Goal: Information Seeking & Learning: Learn about a topic

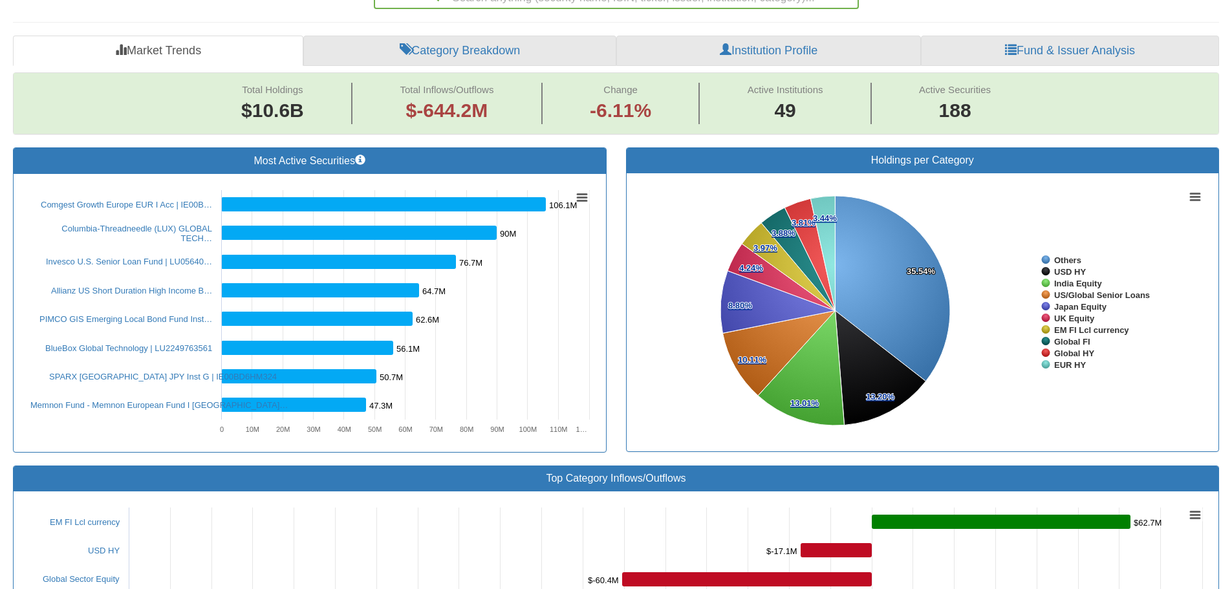
scroll to position [65, 0]
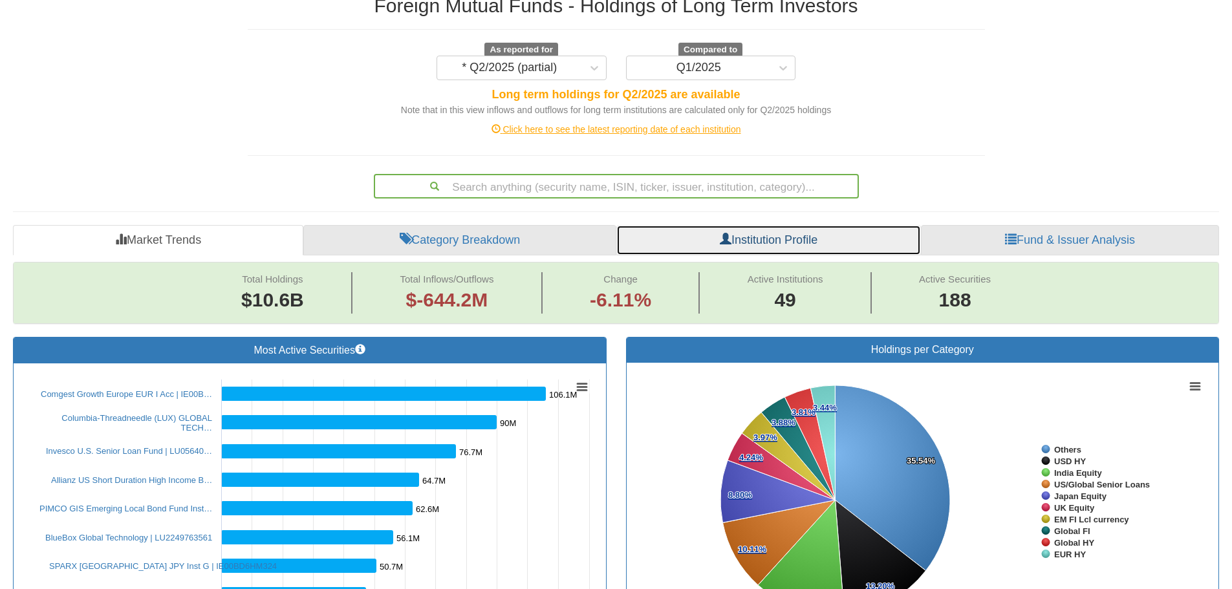
click at [798, 240] on link "Institution Profile" at bounding box center [769, 240] width 305 height 31
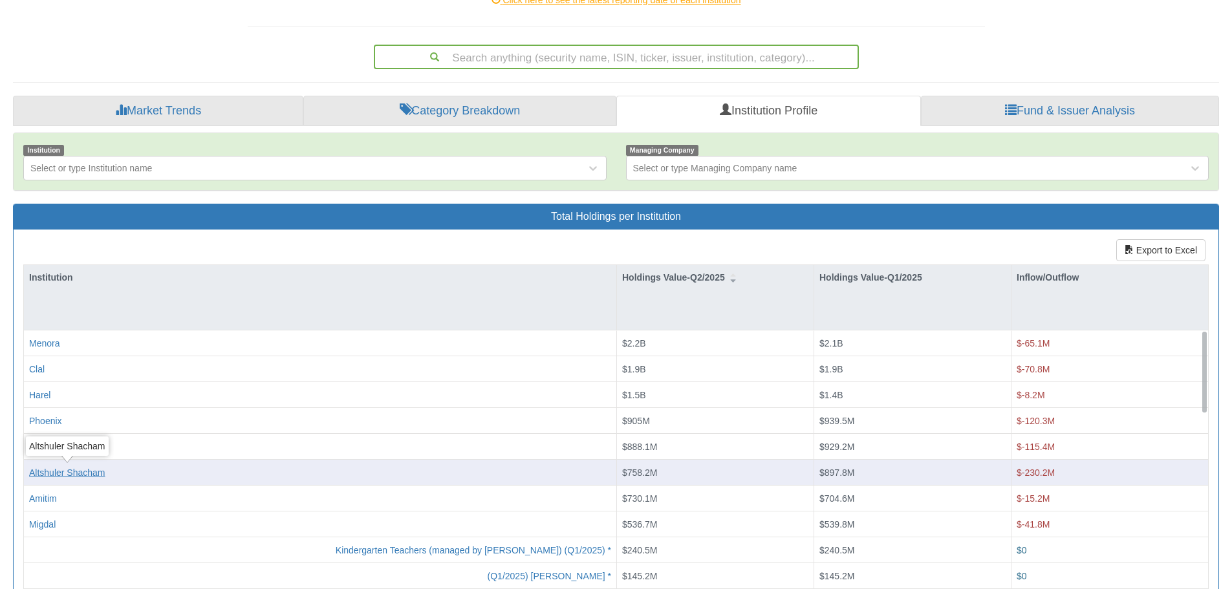
click at [78, 470] on body "Toggle navigation 🔒 Stocks & Bonds - Holdings in IL Stocks Bonds Stocks & Bonds…" at bounding box center [616, 241] width 1232 height 870
click at [89, 474] on div "Altshuler Shacham" at bounding box center [67, 472] width 76 height 13
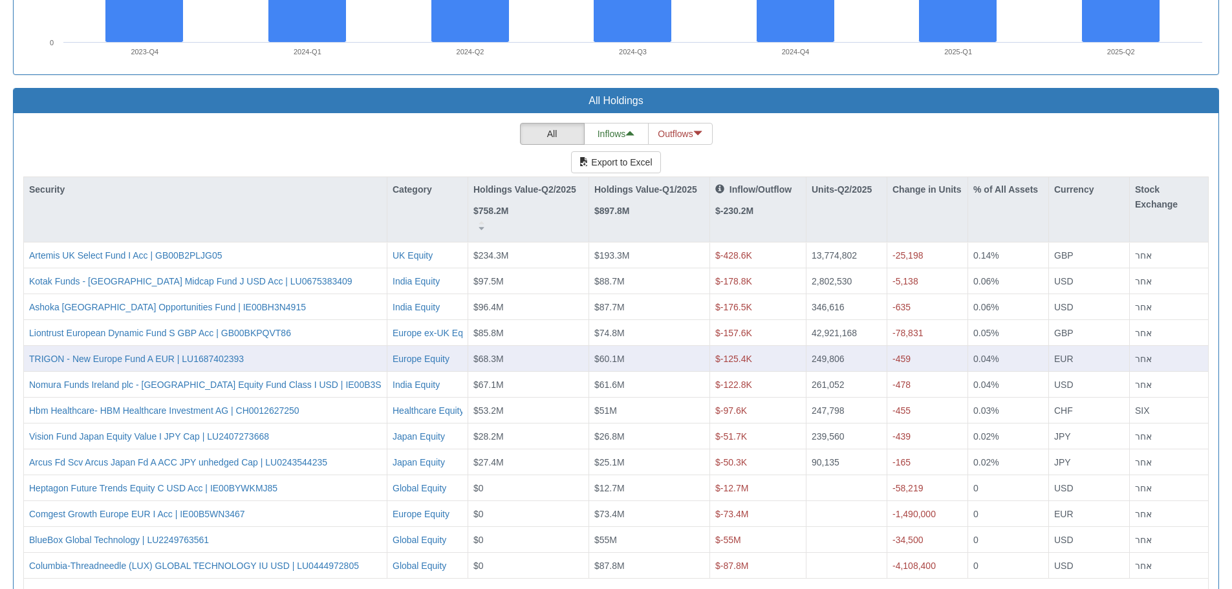
scroll to position [1185, 0]
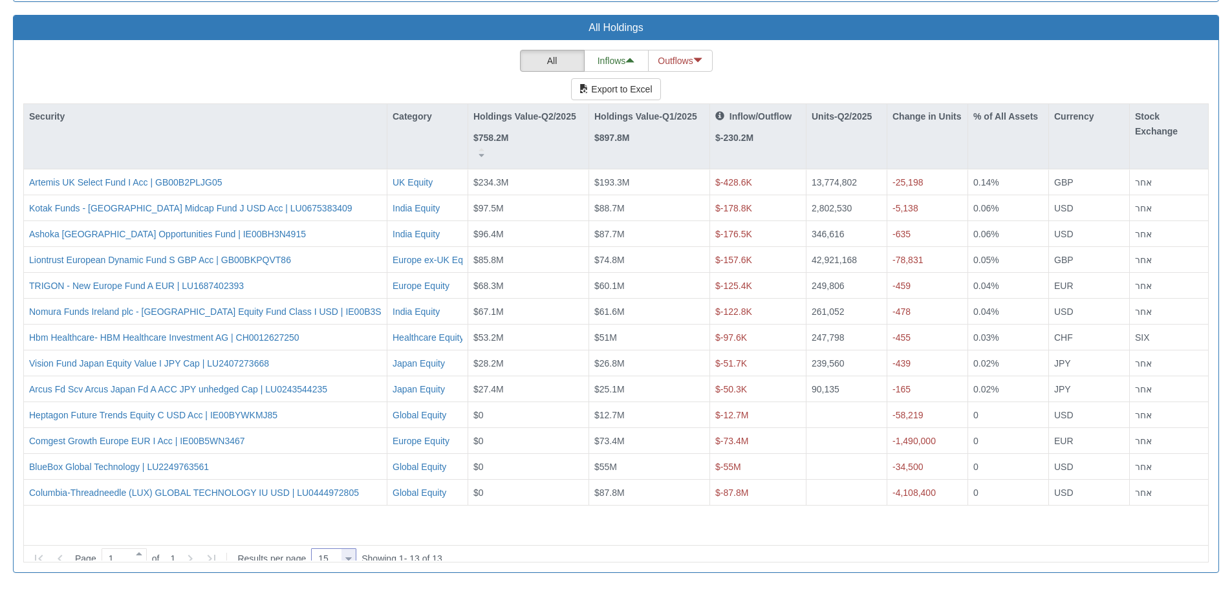
click at [352, 551] on div at bounding box center [348, 559] width 6 height 17
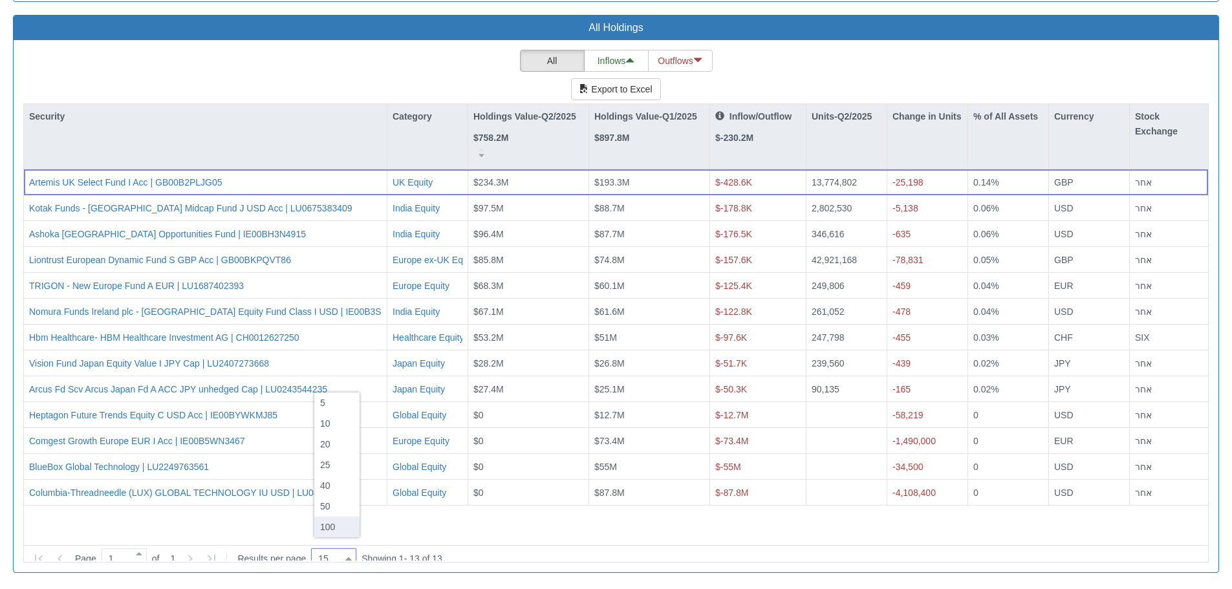
click at [342, 530] on div "100" at bounding box center [336, 527] width 45 height 21
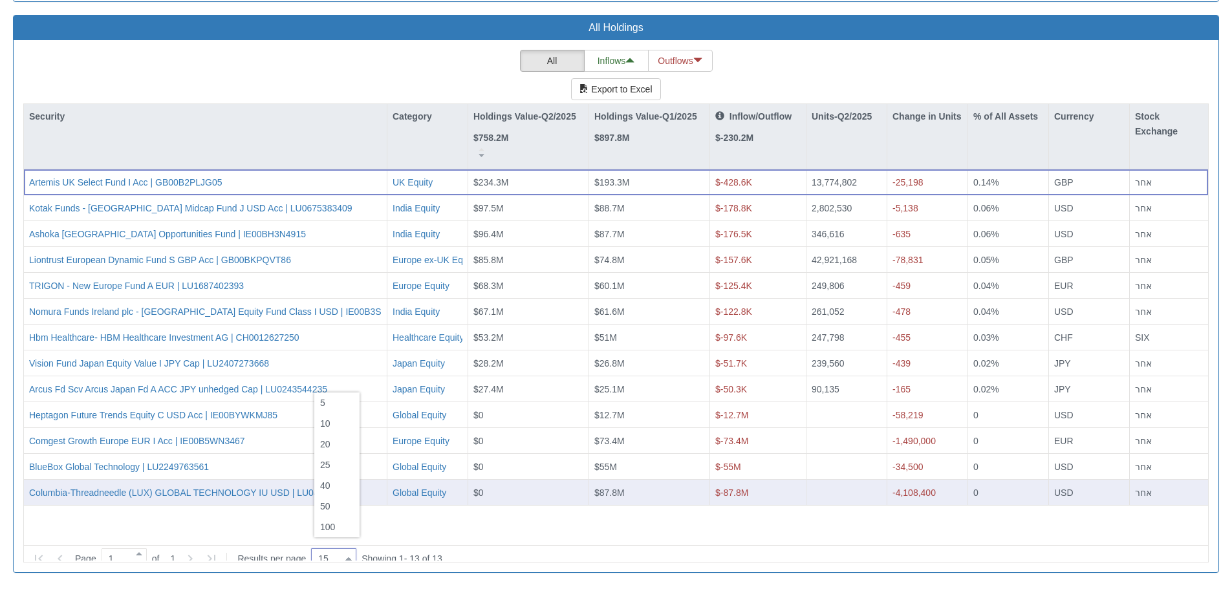
type input "100"
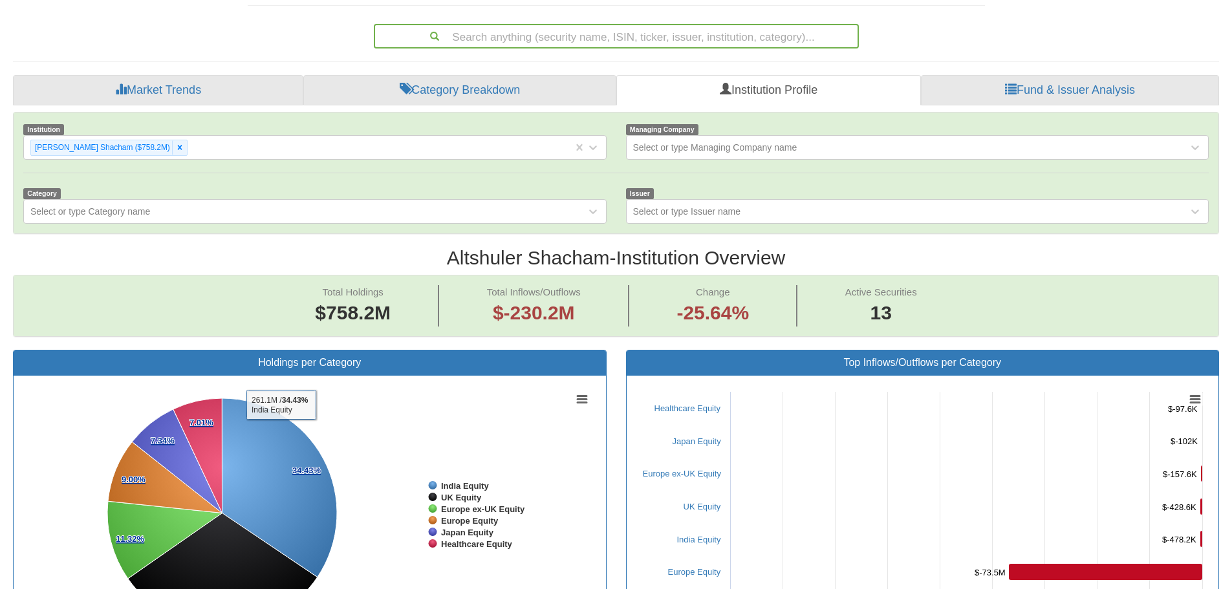
scroll to position [0, 0]
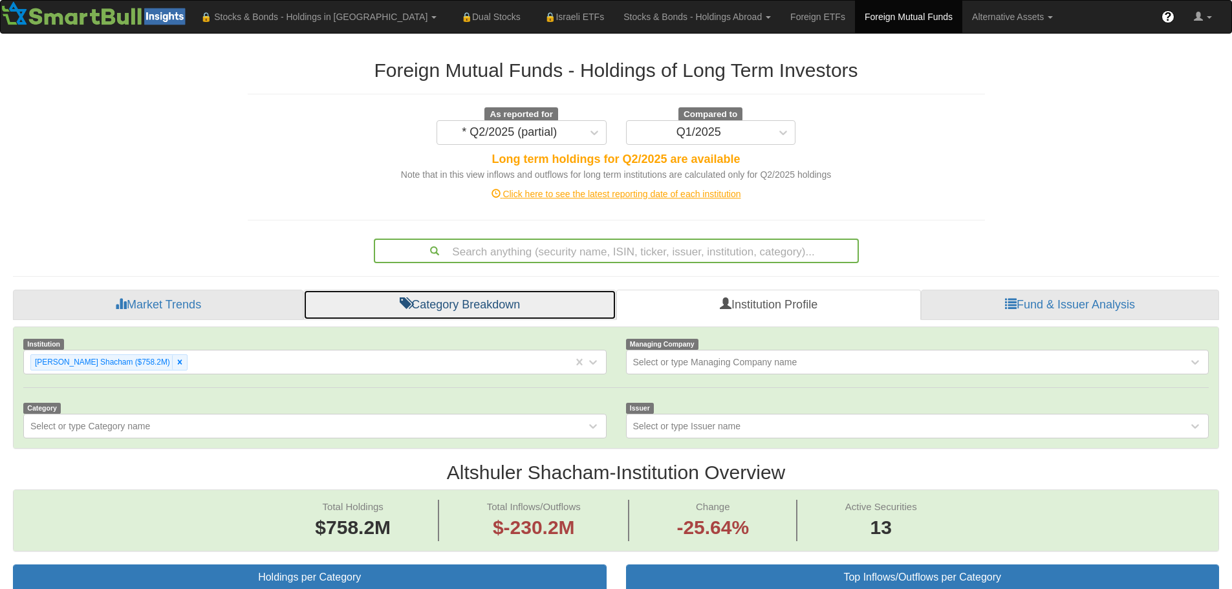
drag, startPoint x: 437, startPoint y: 306, endPoint x: 516, endPoint y: 289, distance: 80.8
click at [438, 306] on link "Category Breakdown" at bounding box center [459, 305] width 313 height 31
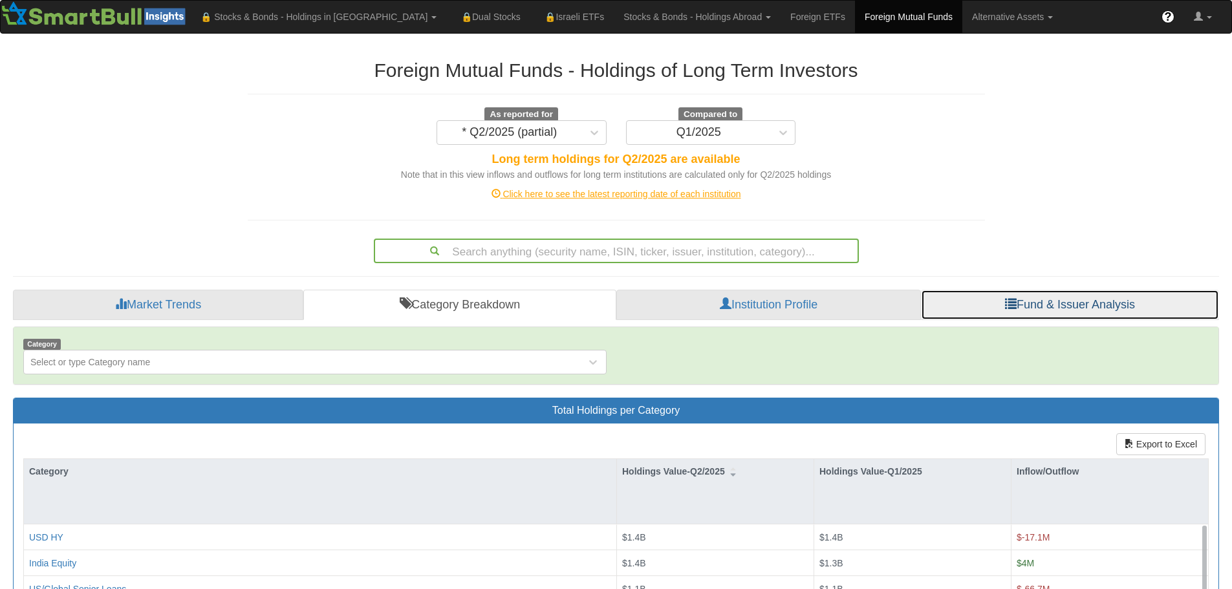
click at [1118, 307] on link "Fund & Issuer Analysis" at bounding box center [1070, 305] width 298 height 31
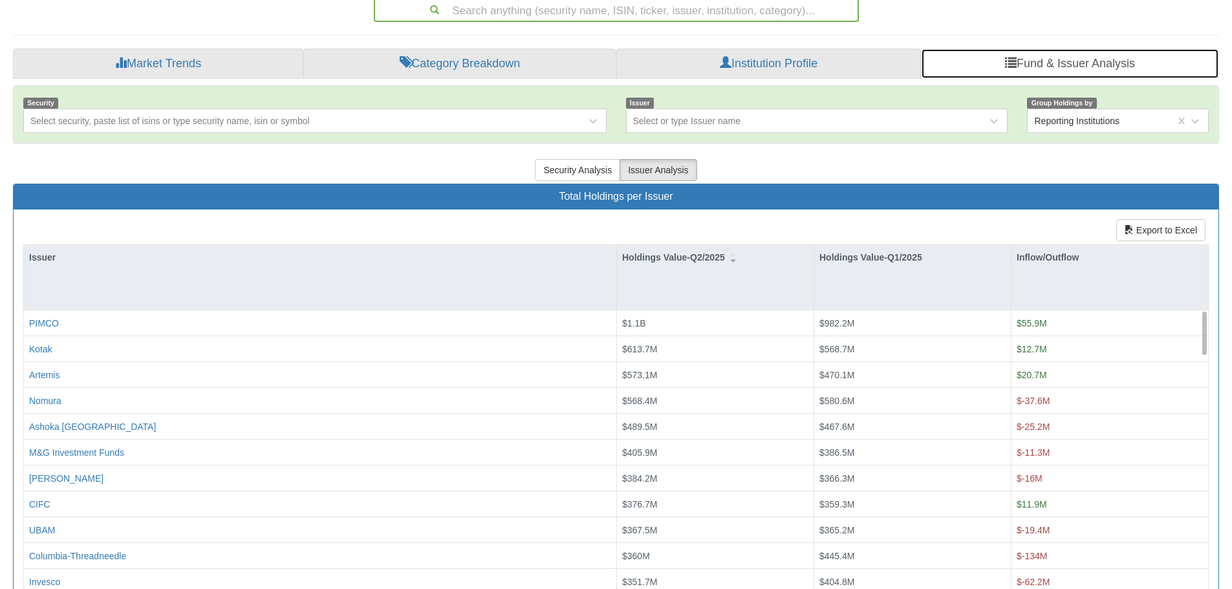
scroll to position [259, 0]
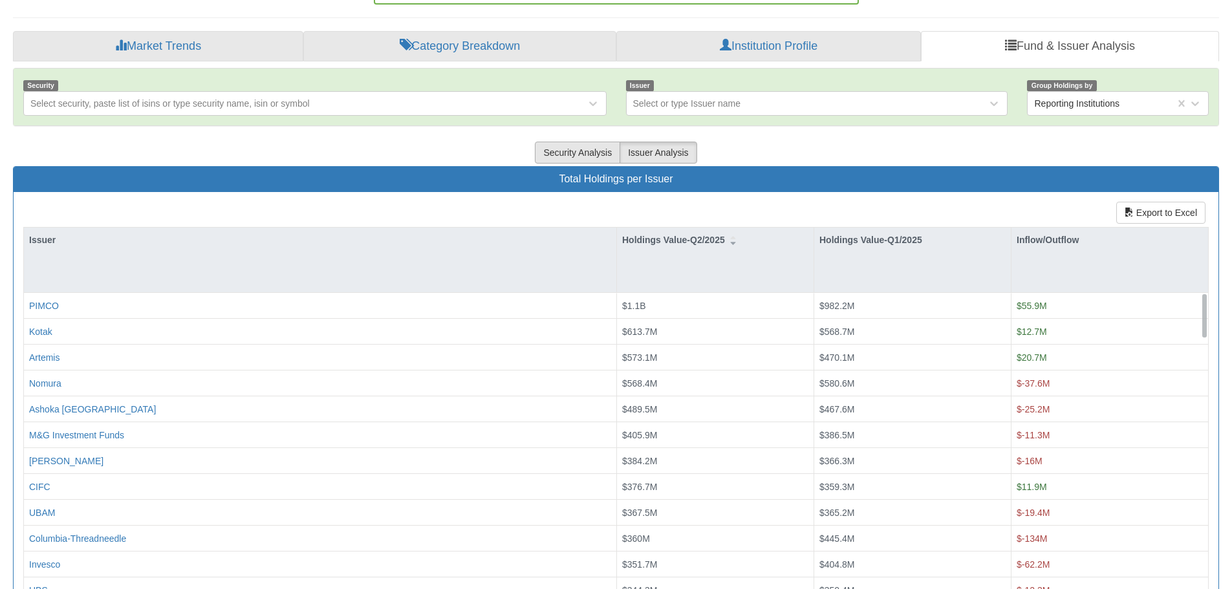
drag, startPoint x: 578, startPoint y: 151, endPoint x: 589, endPoint y: 151, distance: 11.6
click at [578, 151] on button "Security Analysis" at bounding box center [577, 153] width 85 height 22
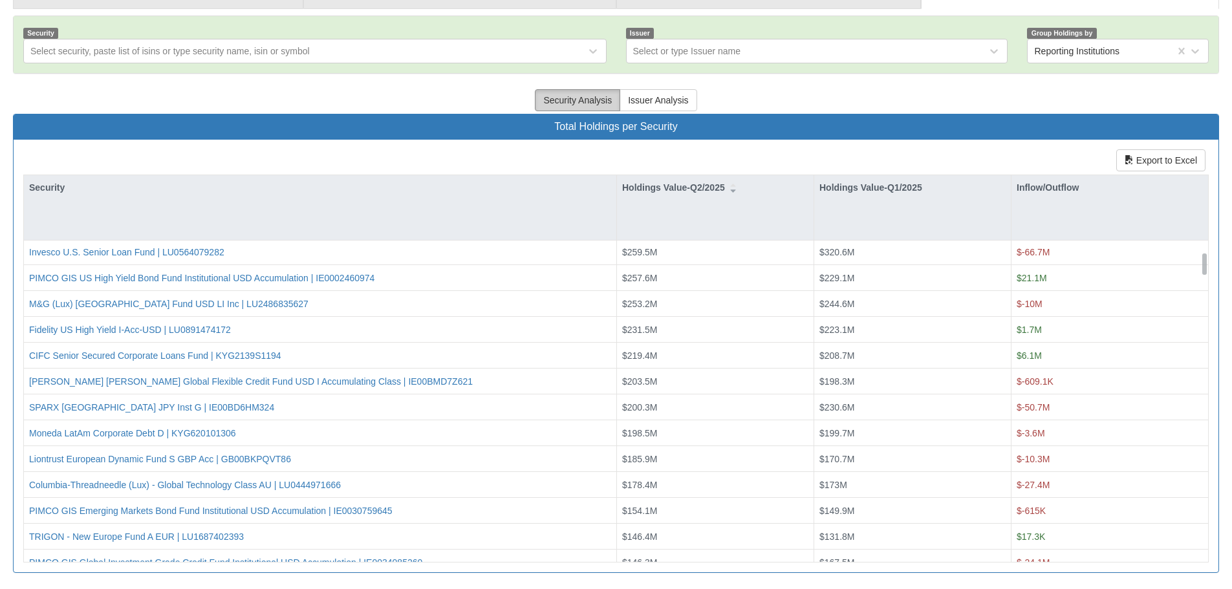
scroll to position [0, 0]
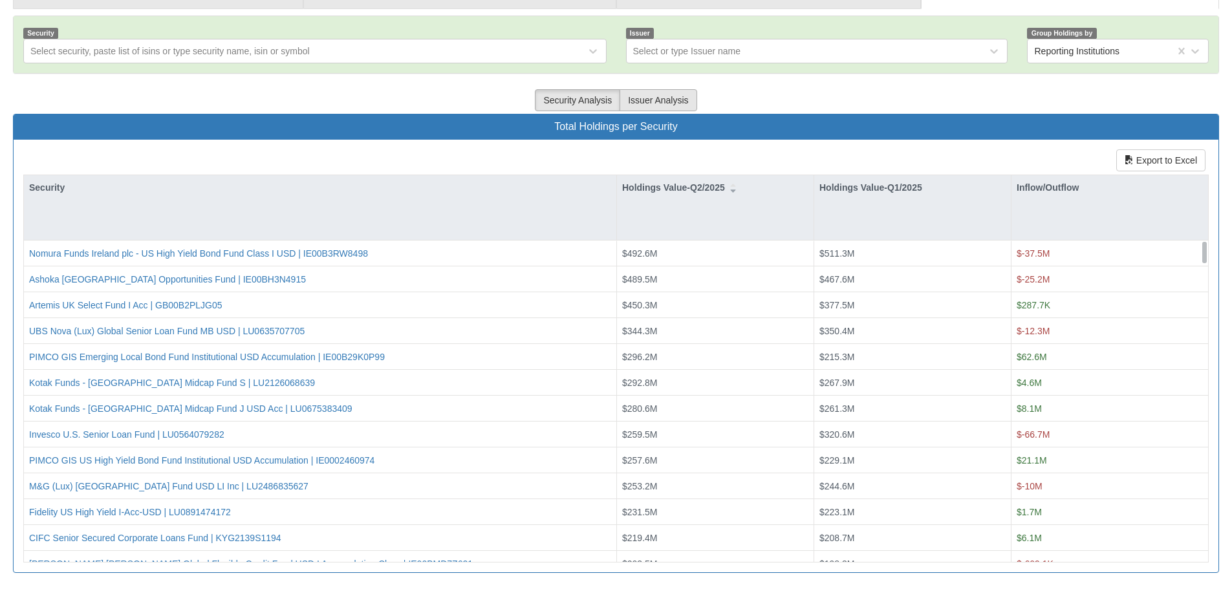
click at [669, 98] on button "Issuer Analysis" at bounding box center [658, 100] width 77 height 22
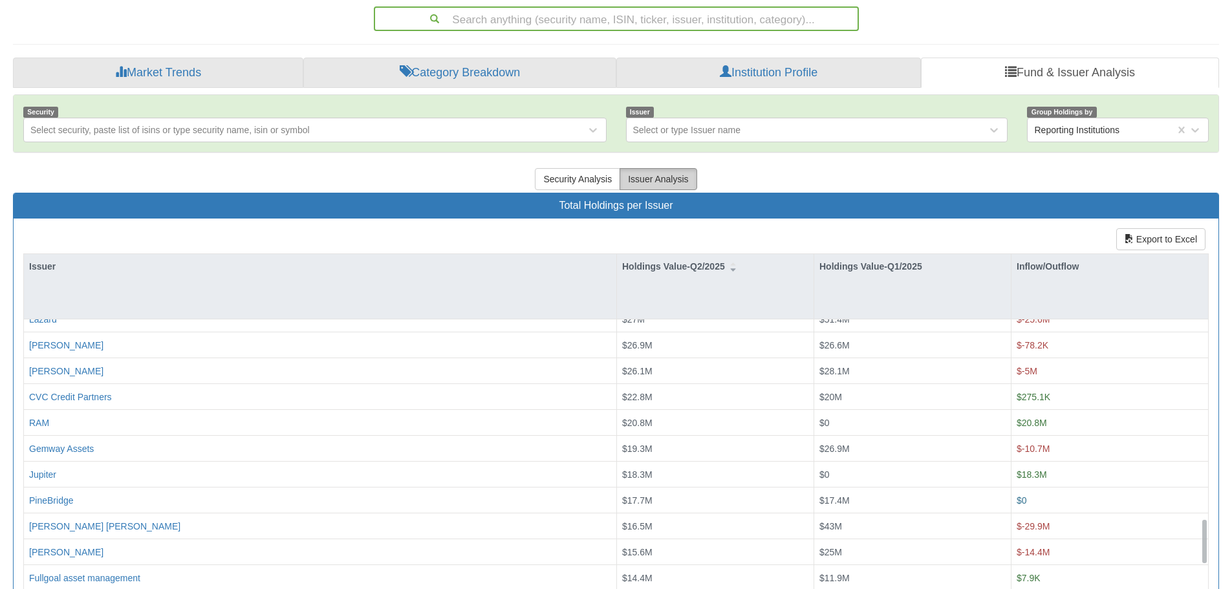
scroll to position [1488, 0]
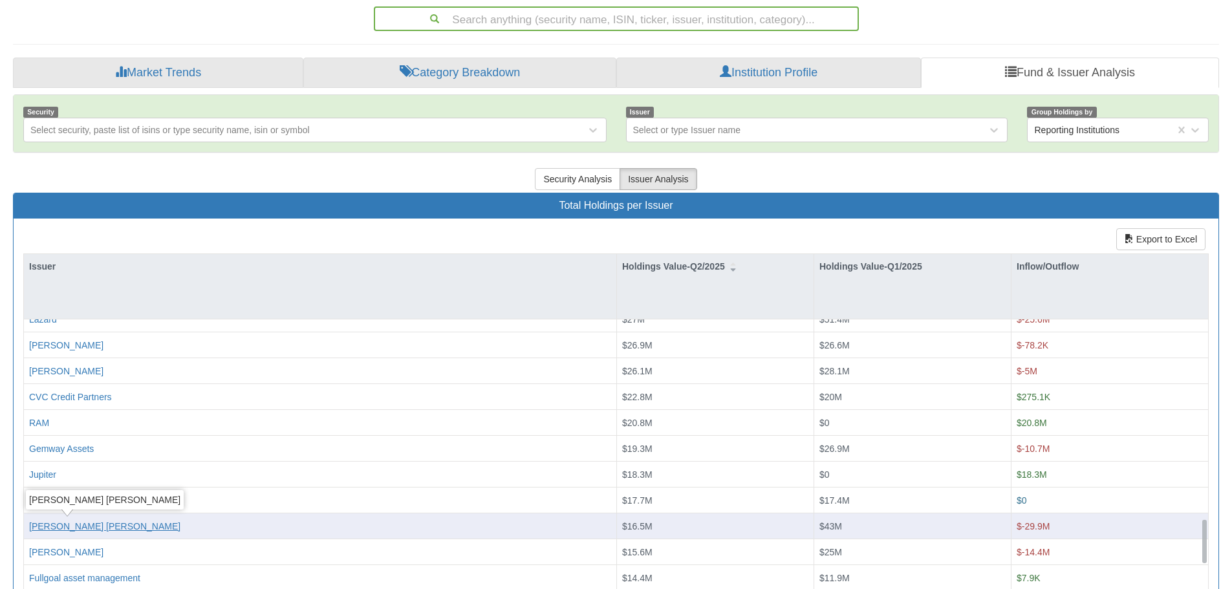
click at [68, 526] on div "[PERSON_NAME] [PERSON_NAME]" at bounding box center [104, 525] width 151 height 13
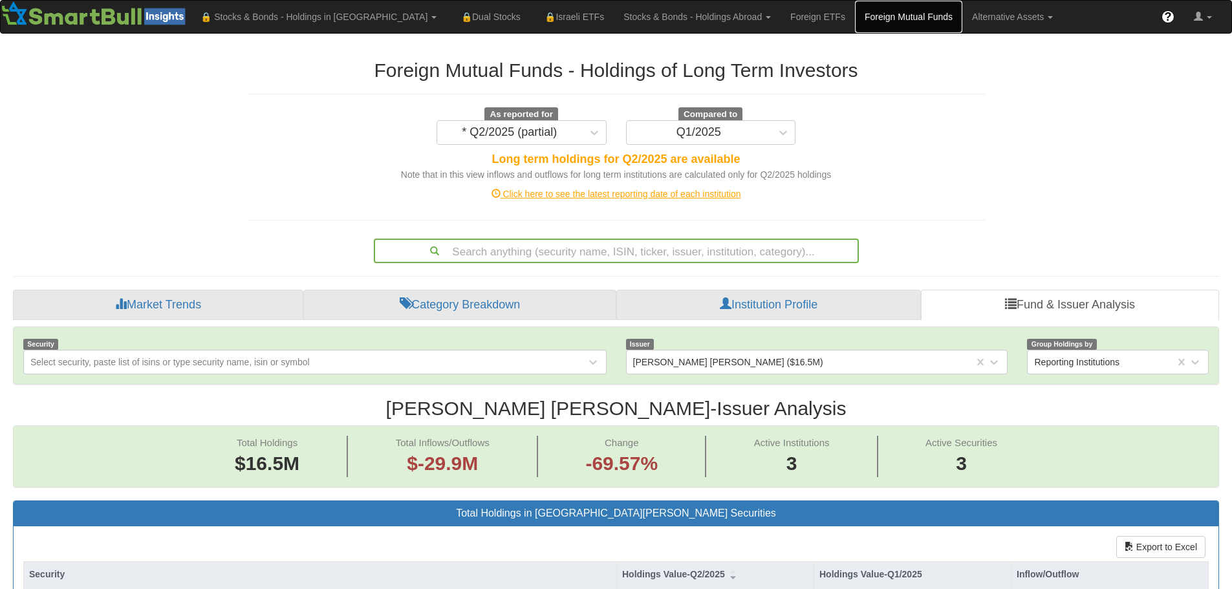
click at [855, 14] on link "Foreign Mutual Funds" at bounding box center [908, 17] width 107 height 32
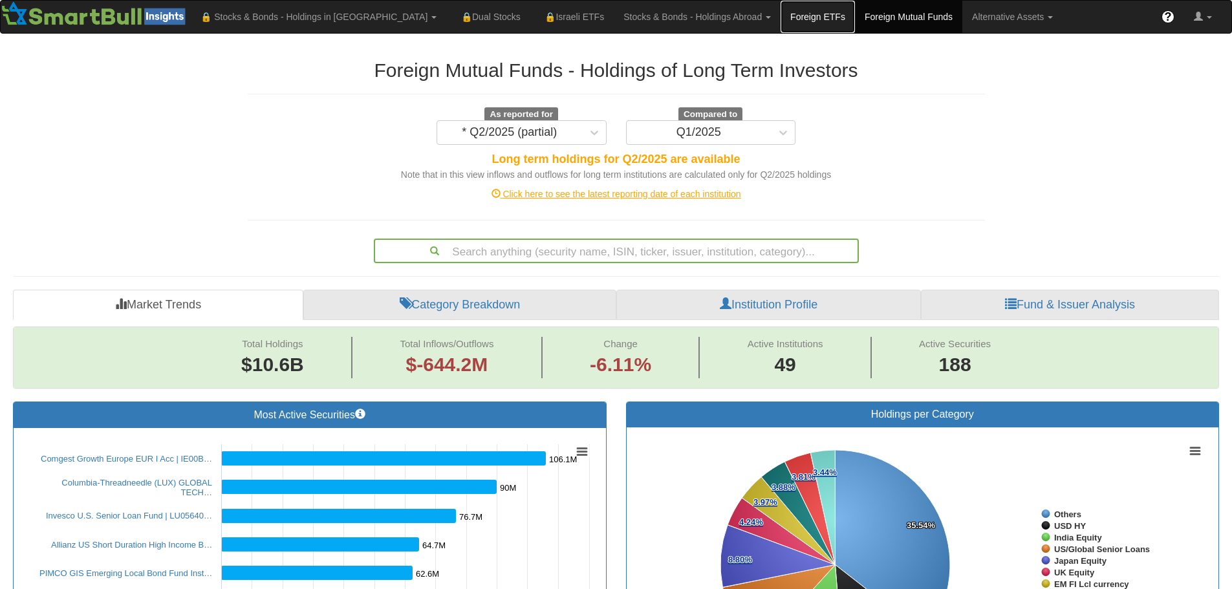
click at [781, 17] on link "Foreign ETFs" at bounding box center [818, 17] width 74 height 32
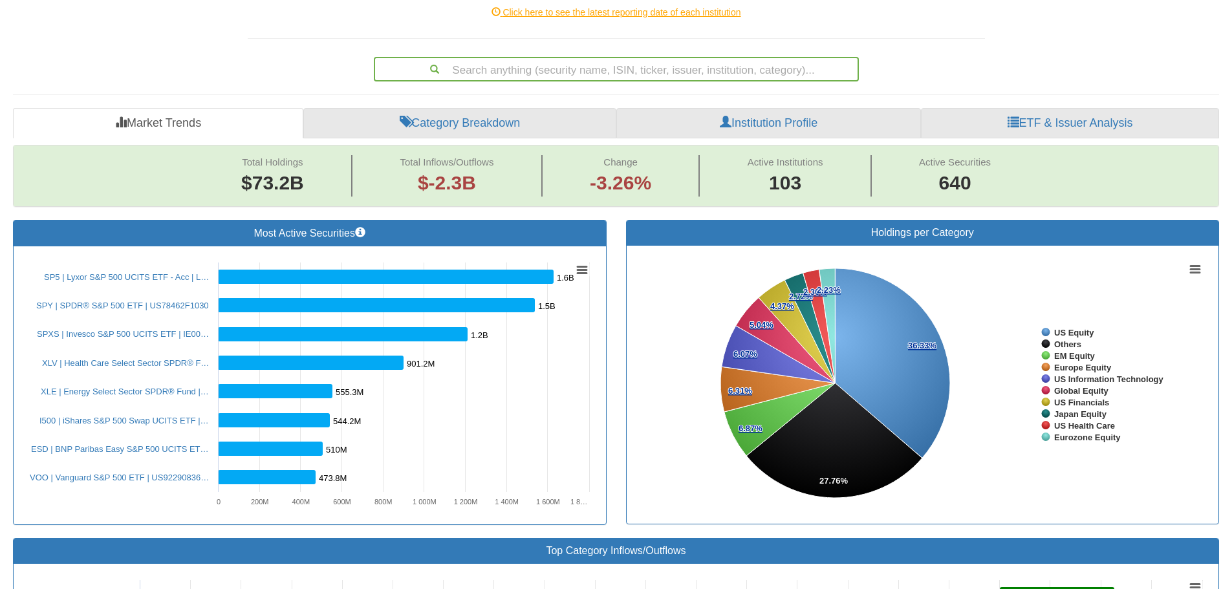
scroll to position [259, 0]
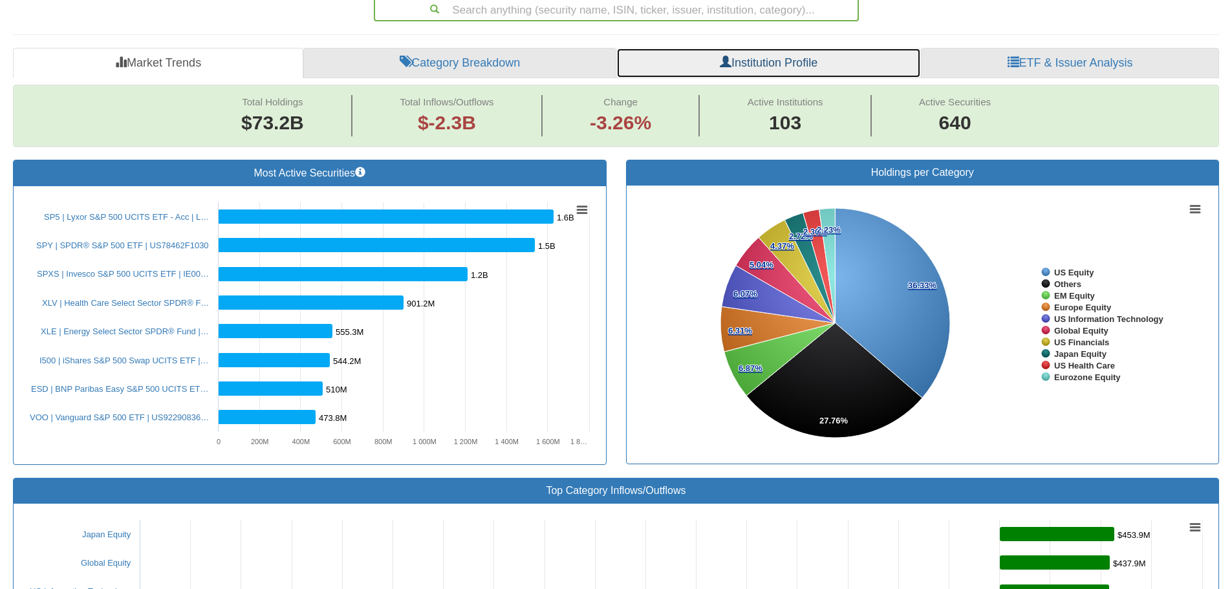
click at [807, 59] on link "Institution Profile" at bounding box center [769, 63] width 305 height 31
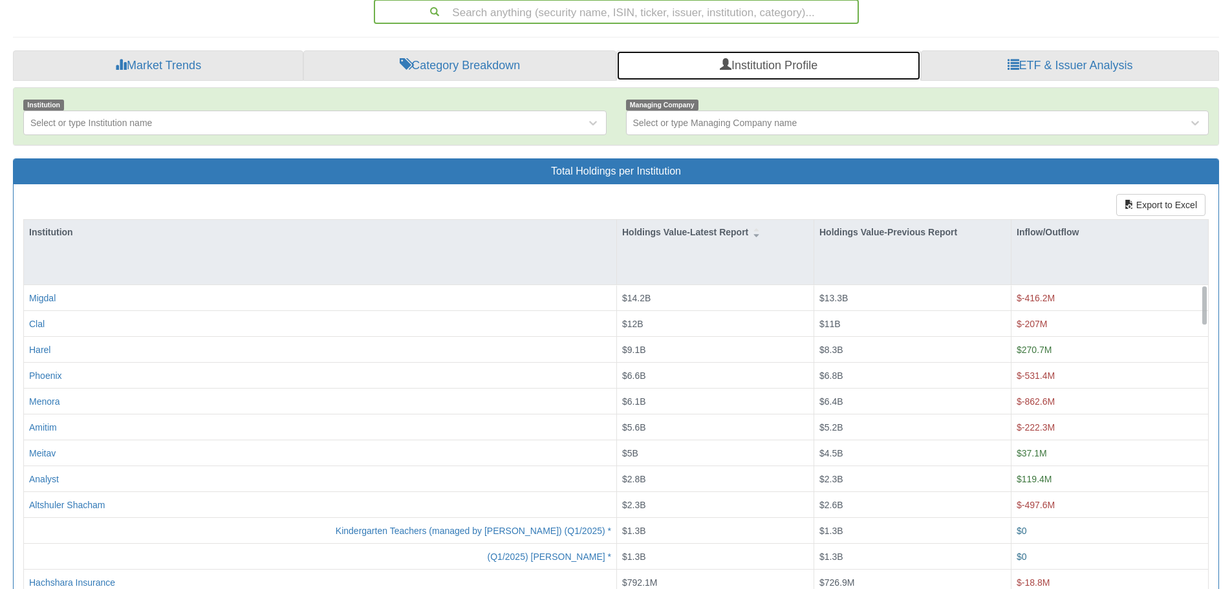
scroll to position [259, 0]
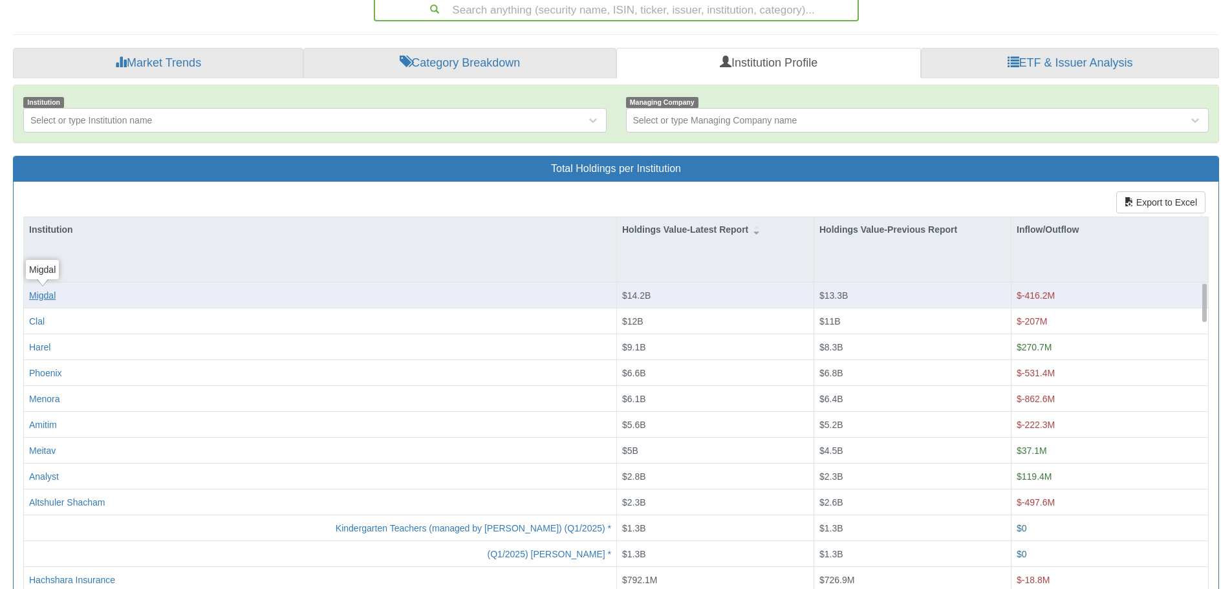
click at [39, 294] on div "Migdal" at bounding box center [42, 295] width 27 height 13
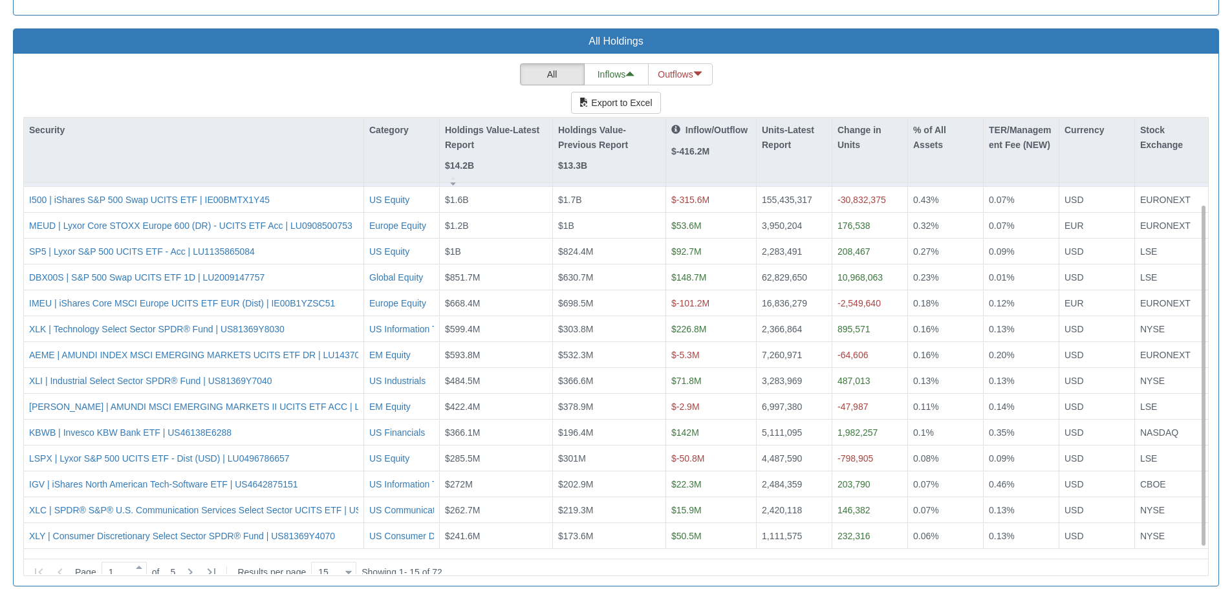
scroll to position [1202, 0]
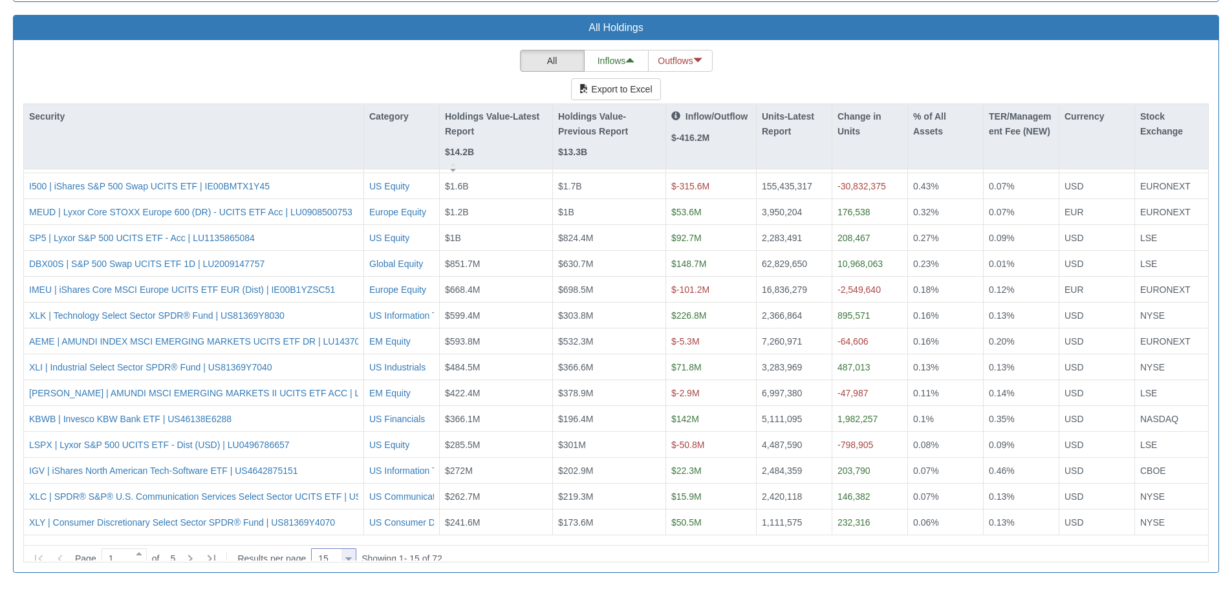
click at [349, 554] on div at bounding box center [348, 559] width 6 height 17
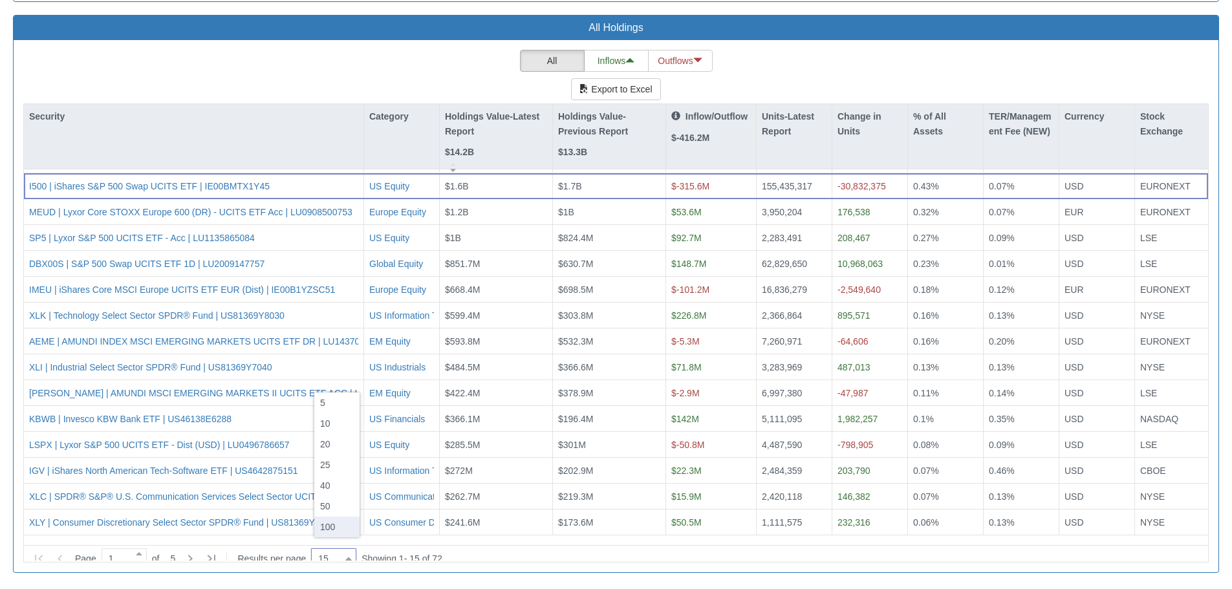
click at [327, 527] on div "100" at bounding box center [336, 527] width 45 height 21
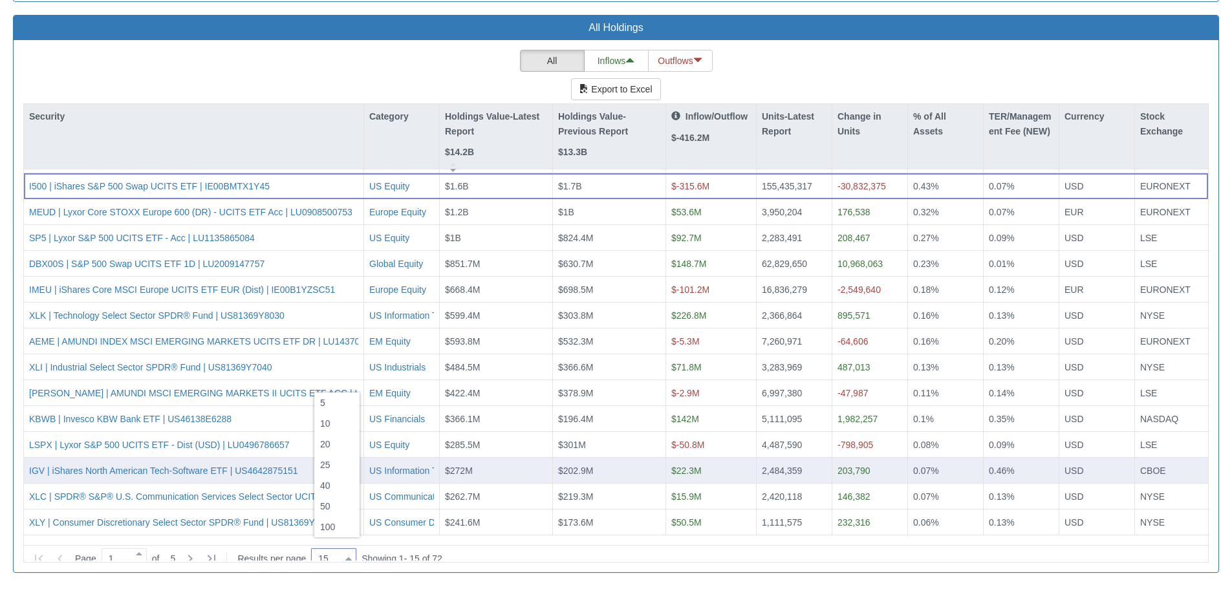
type input "100"
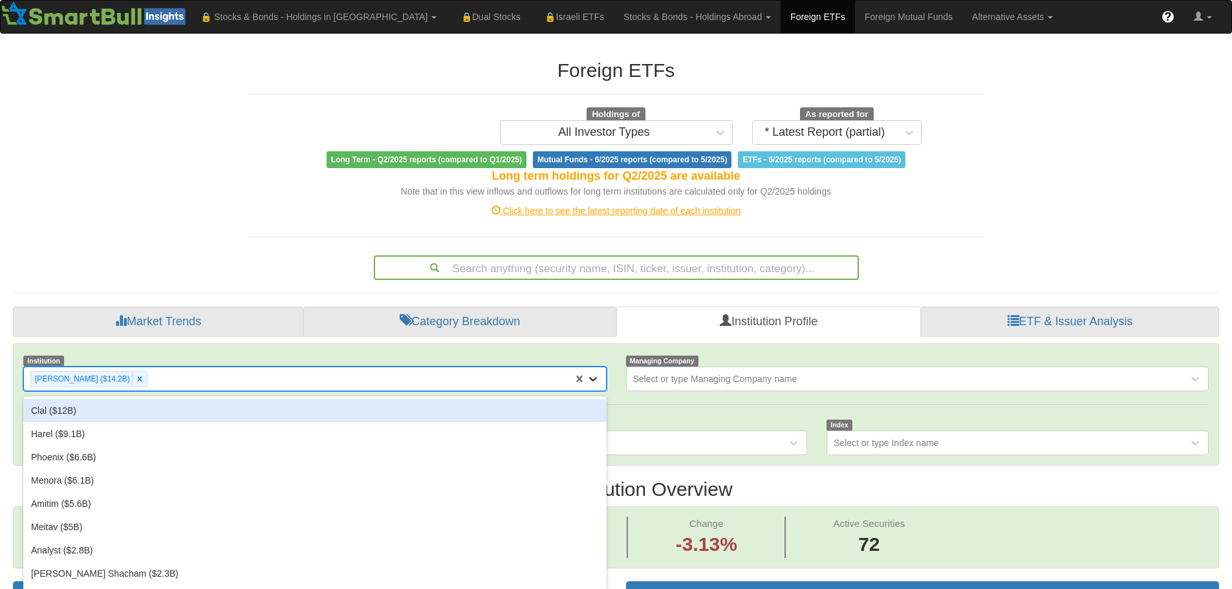
scroll to position [6, 0]
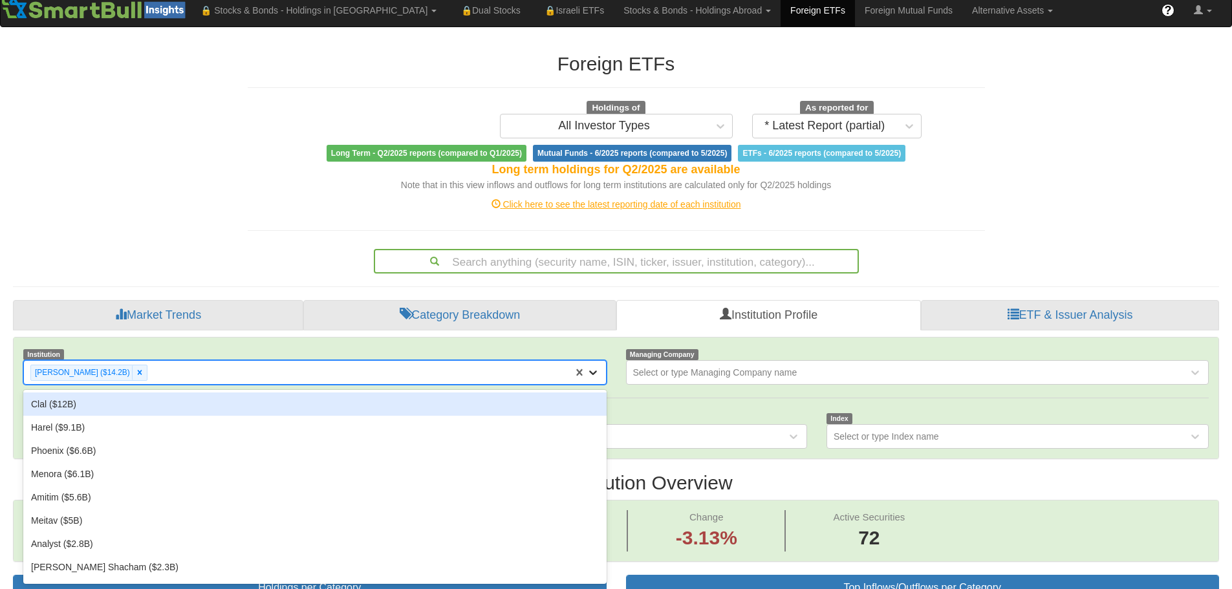
click at [596, 379] on icon at bounding box center [593, 372] width 13 height 13
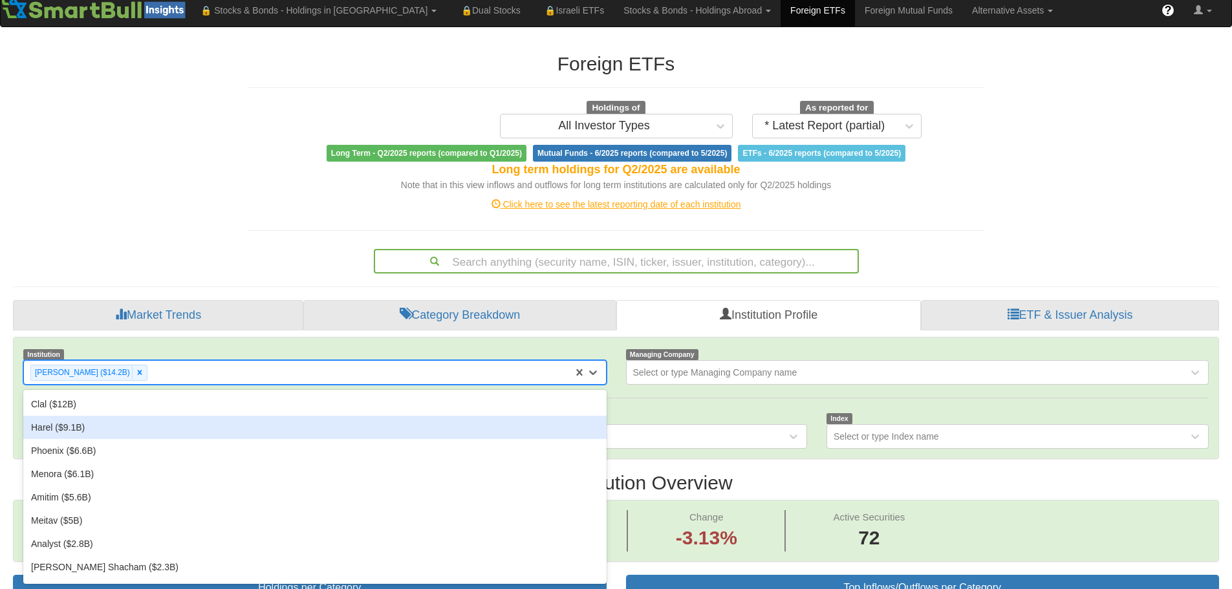
click at [346, 426] on div "Harel ($9.1B)" at bounding box center [315, 427] width 584 height 23
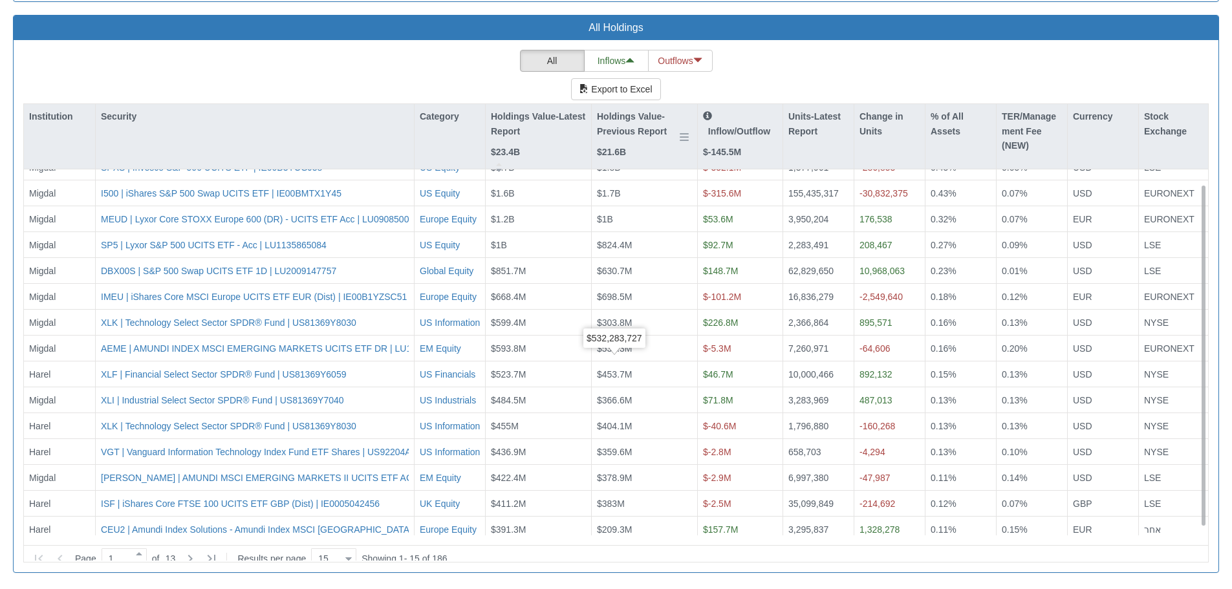
scroll to position [22, 0]
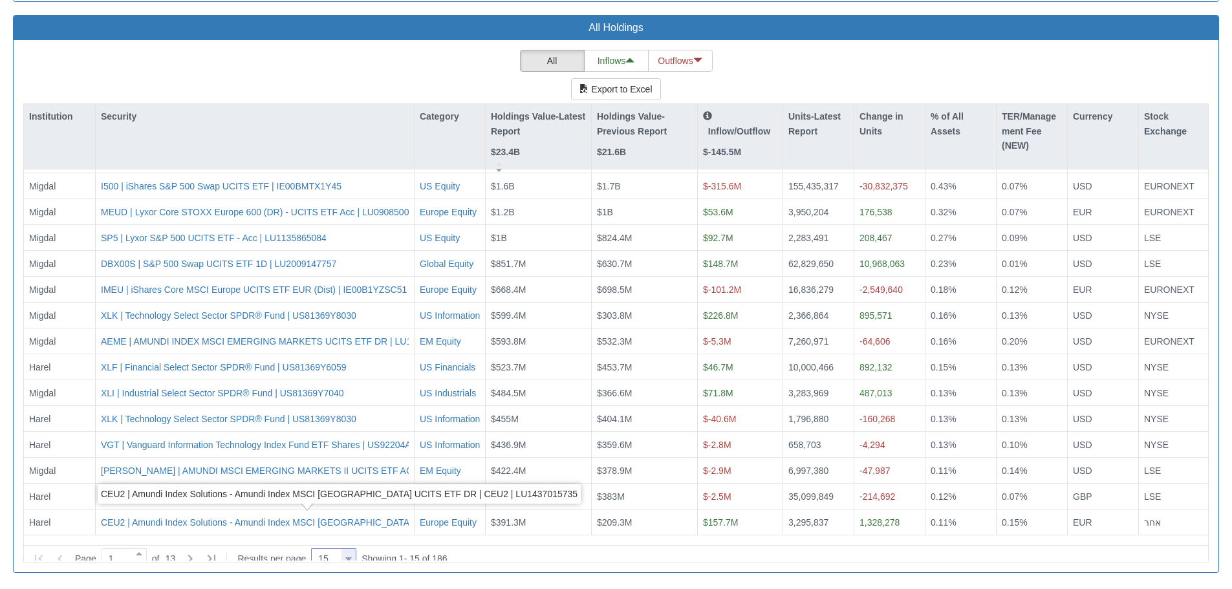
click at [352, 551] on div at bounding box center [348, 559] width 6 height 17
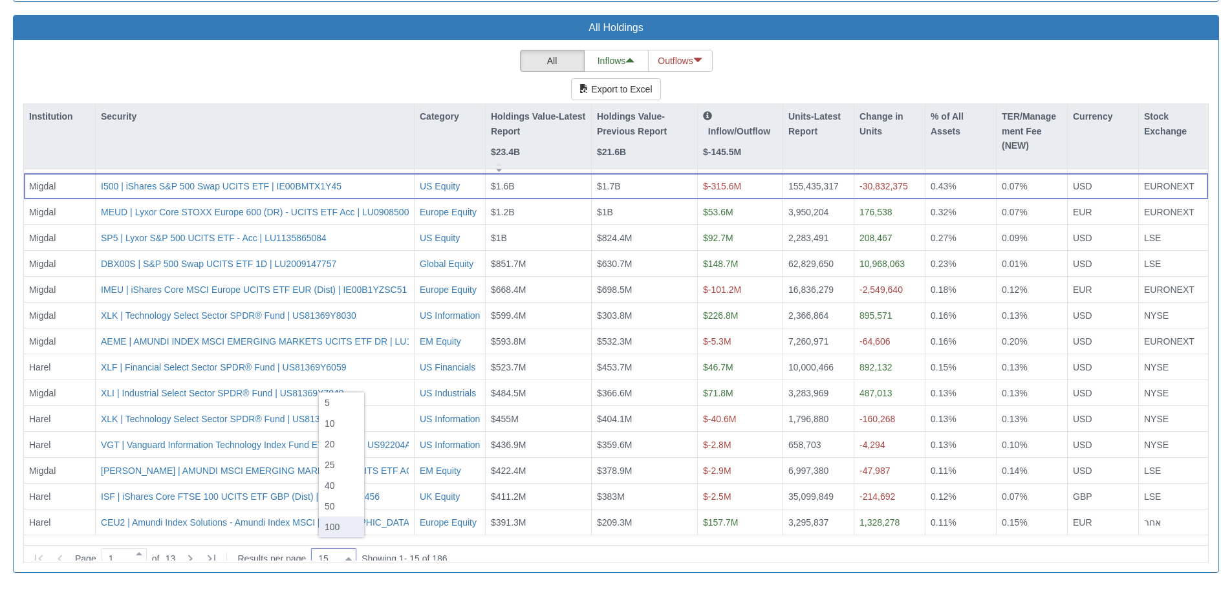
drag, startPoint x: 341, startPoint y: 527, endPoint x: 380, endPoint y: 484, distance: 57.7
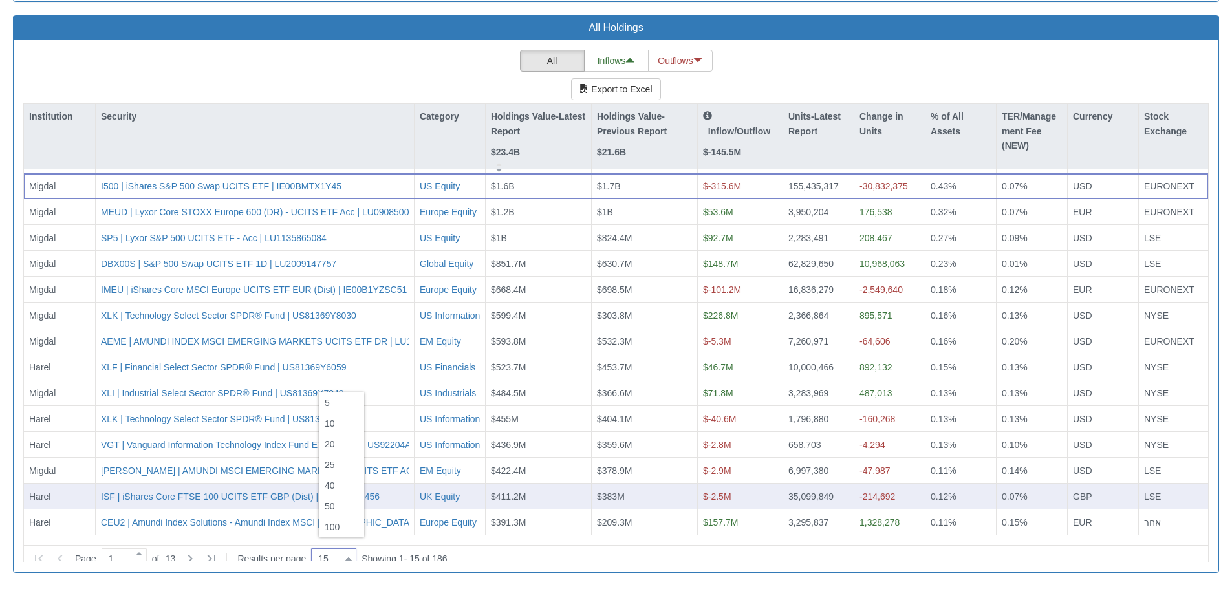
click at [342, 524] on div "100" at bounding box center [341, 527] width 45 height 21
type input "100"
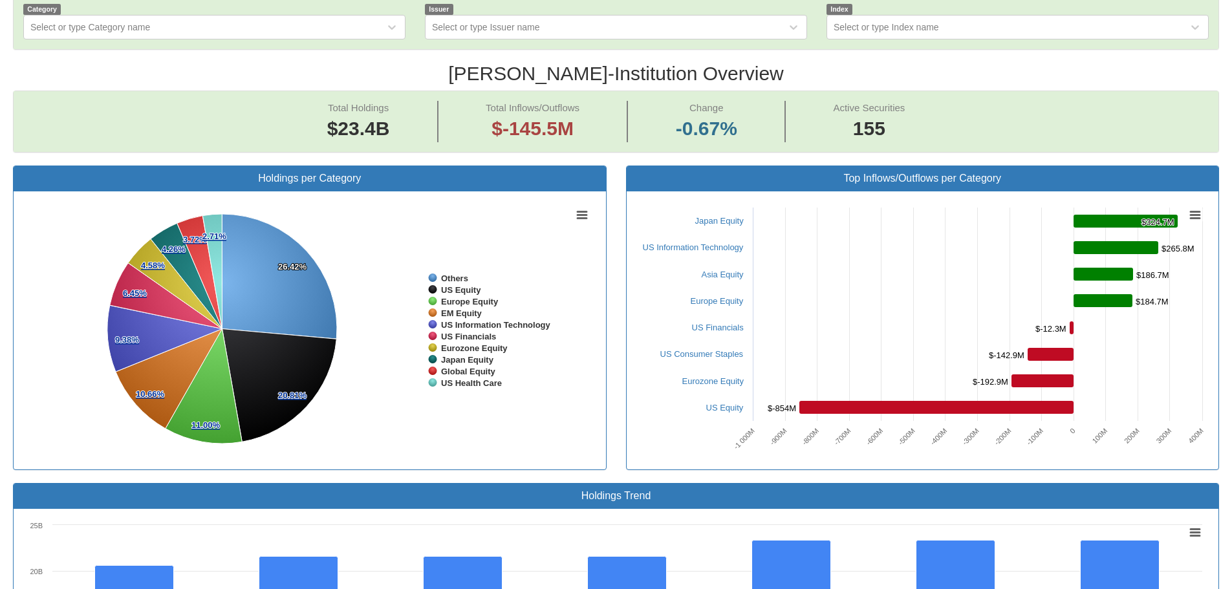
scroll to position [296, 0]
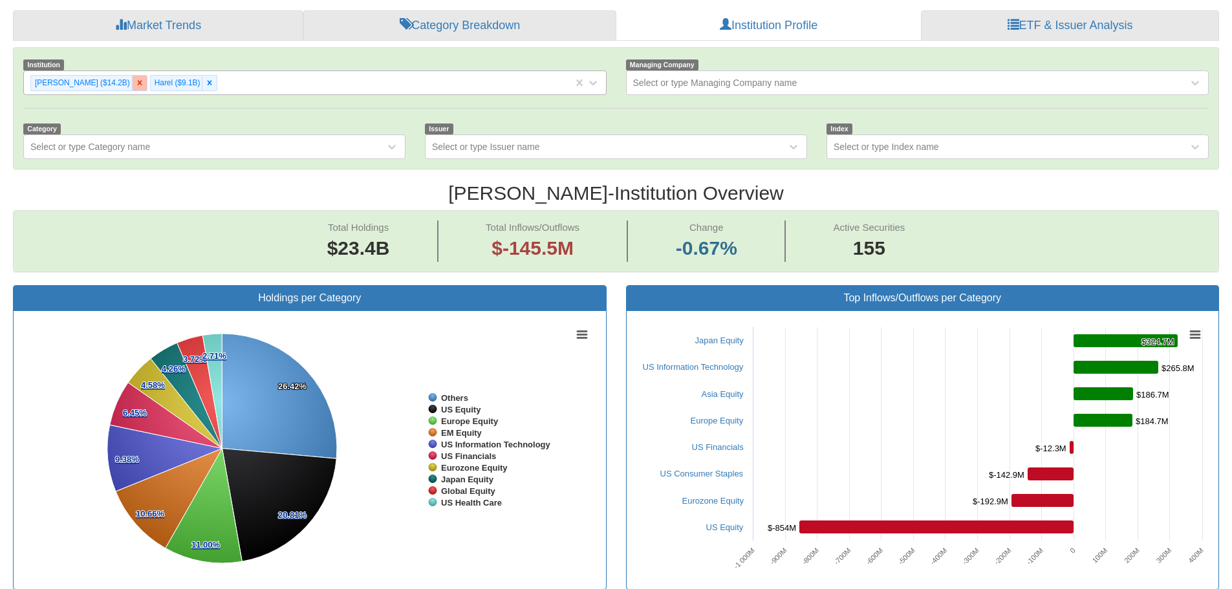
click at [137, 84] on icon at bounding box center [139, 83] width 5 height 5
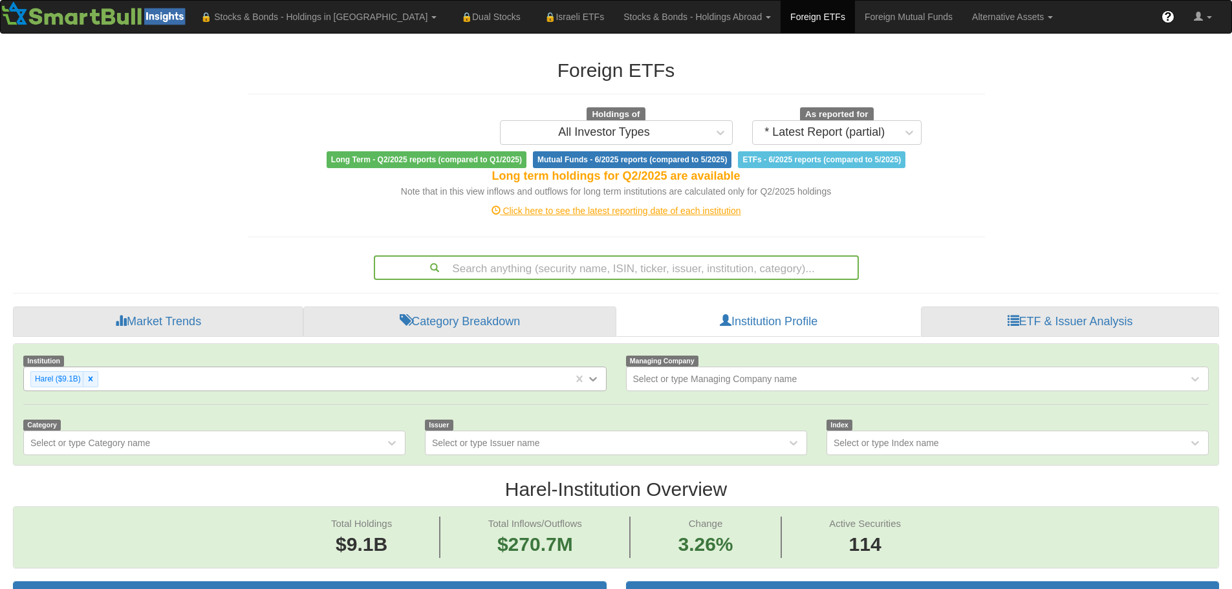
scroll to position [27, 1183]
click at [92, 377] on icon at bounding box center [90, 379] width 5 height 5
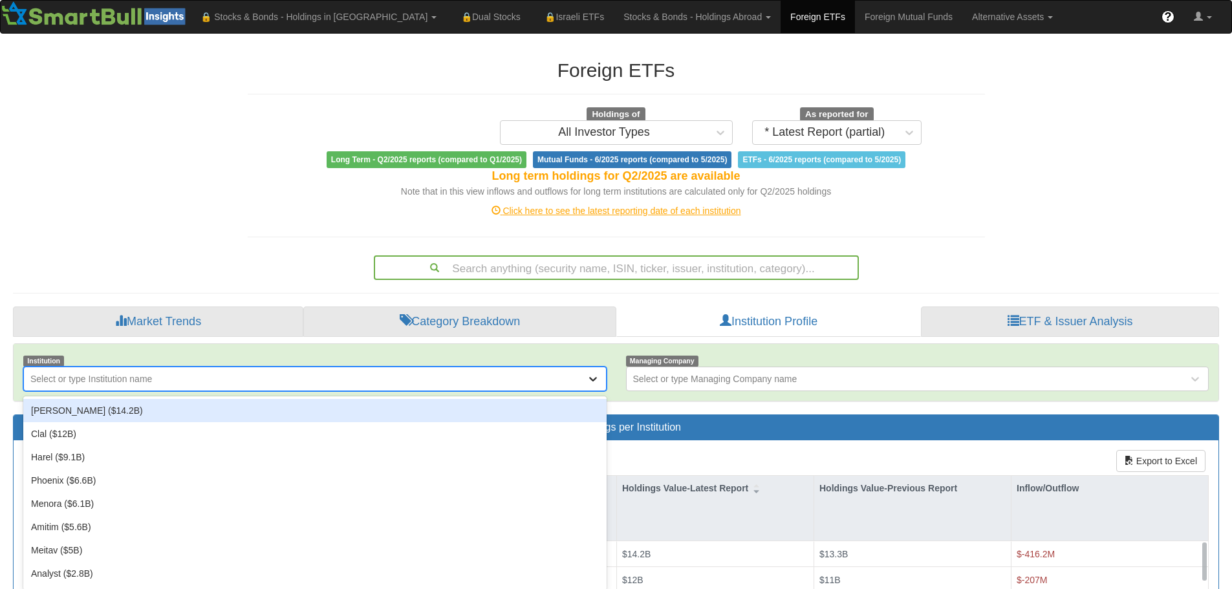
scroll to position [6, 0]
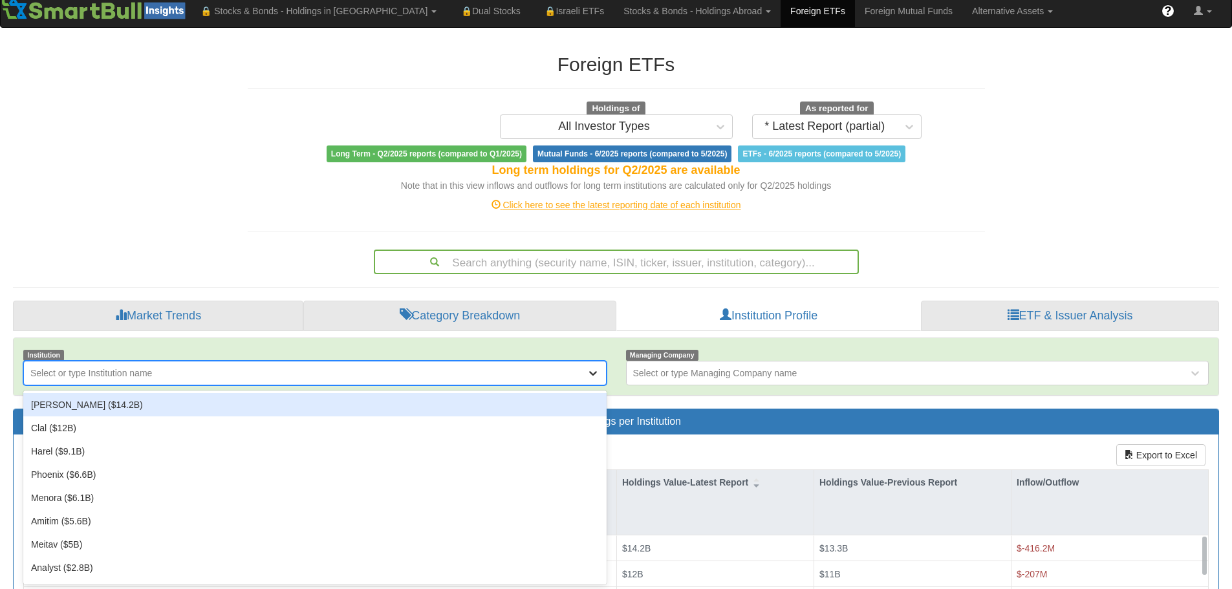
click at [598, 380] on div at bounding box center [596, 373] width 19 height 23
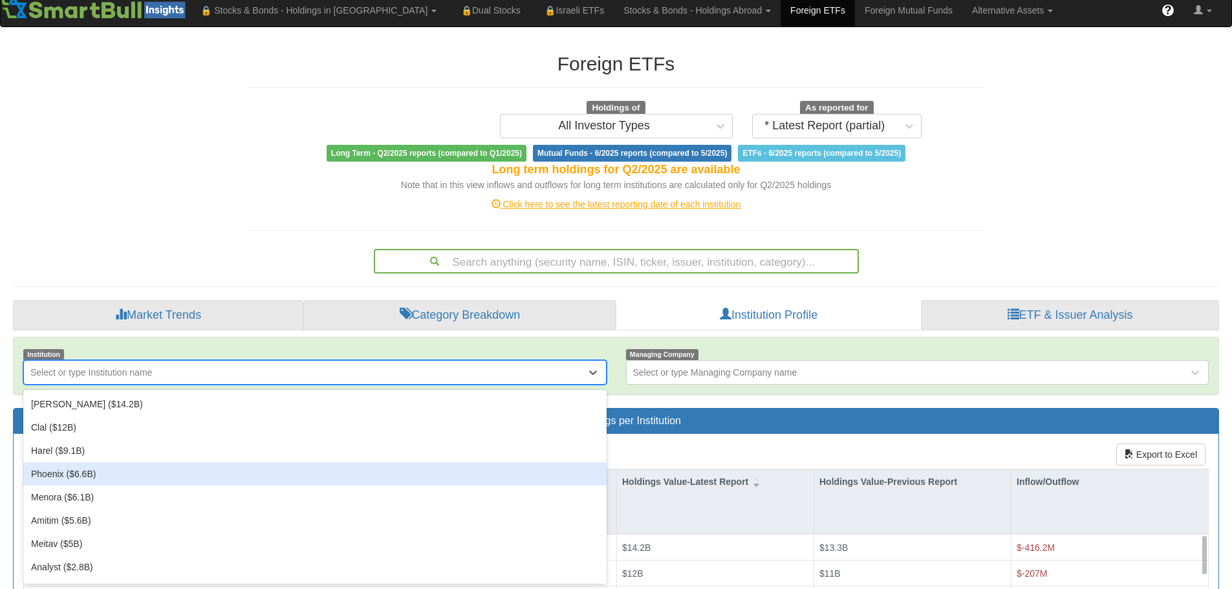
click at [208, 474] on div "Phoenix ($6.6B)" at bounding box center [315, 474] width 584 height 23
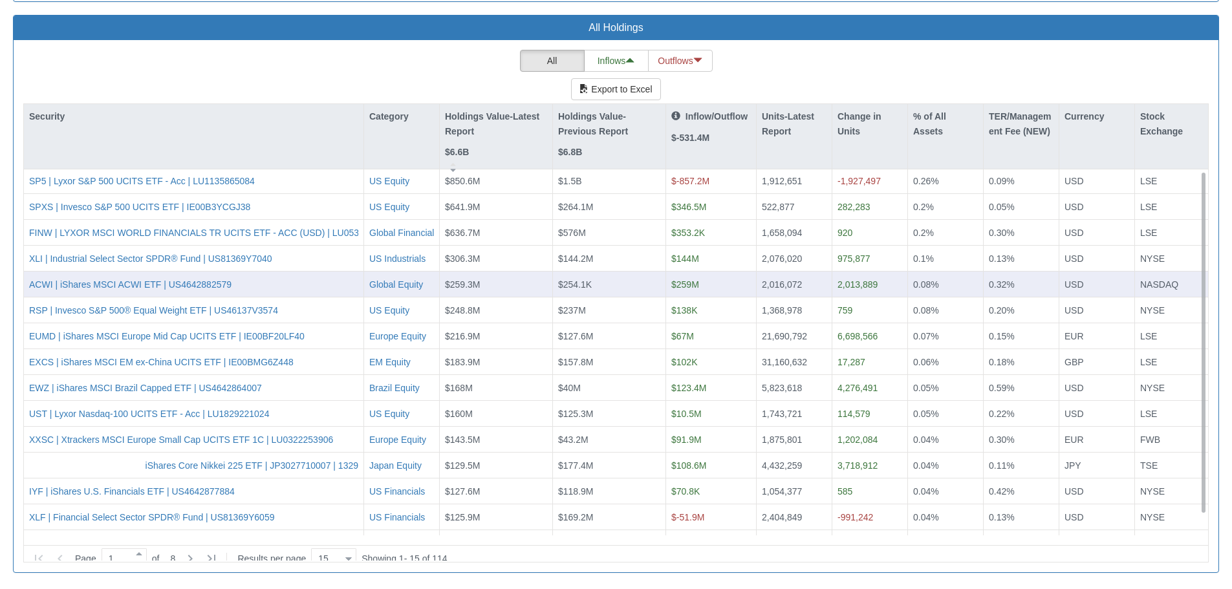
scroll to position [22, 0]
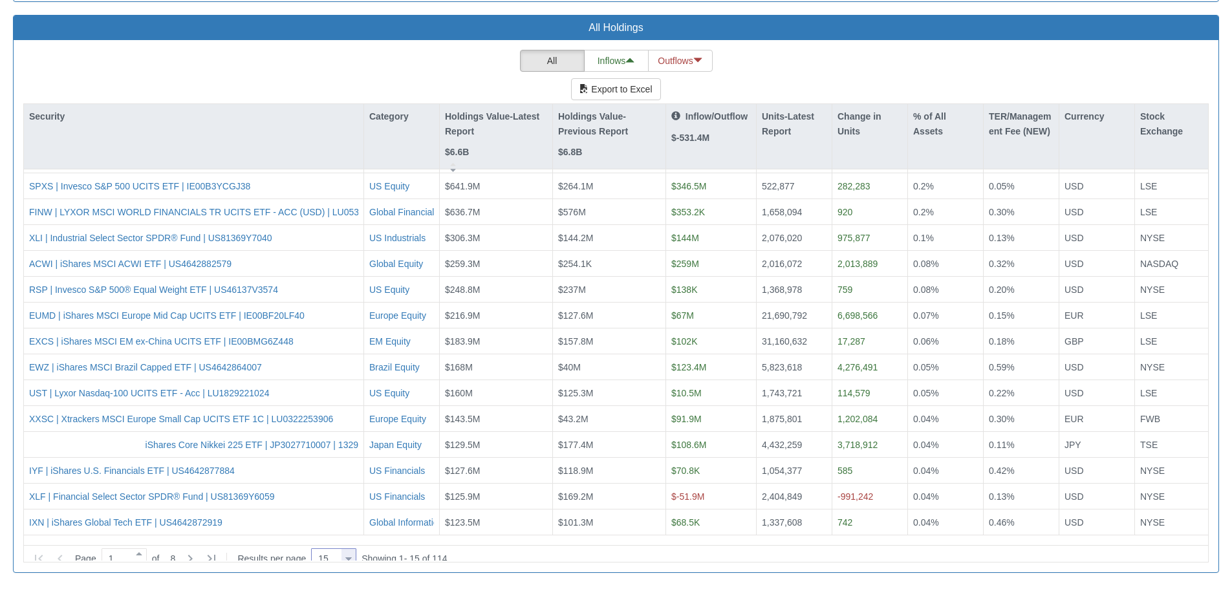
click at [352, 555] on div at bounding box center [348, 559] width 6 height 17
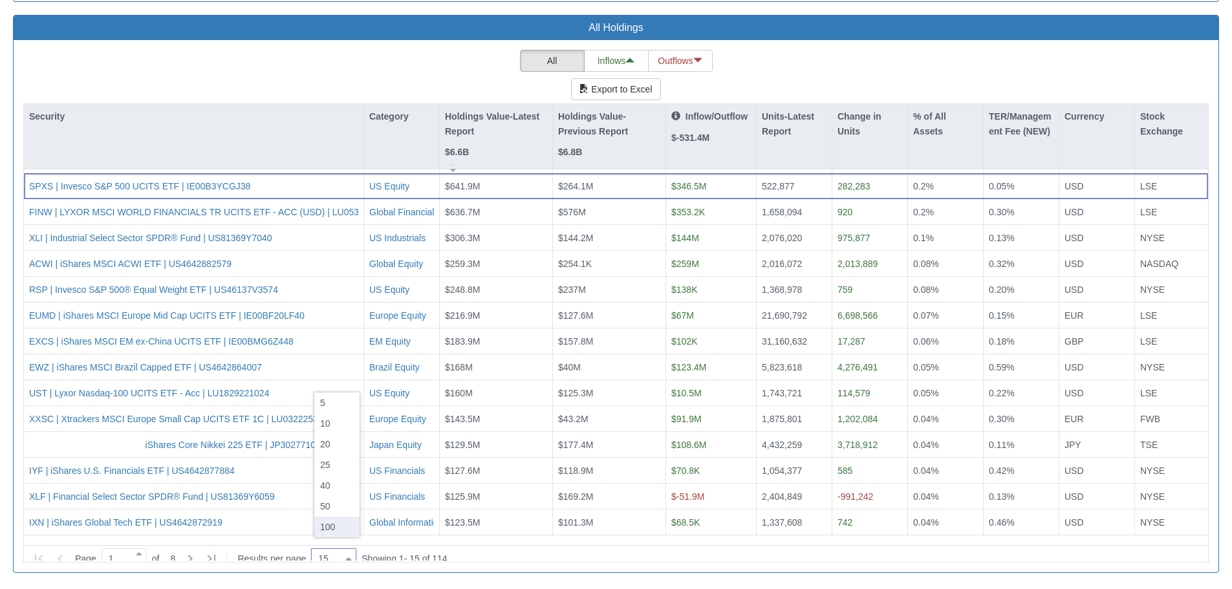
click at [341, 524] on div "100" at bounding box center [336, 527] width 45 height 21
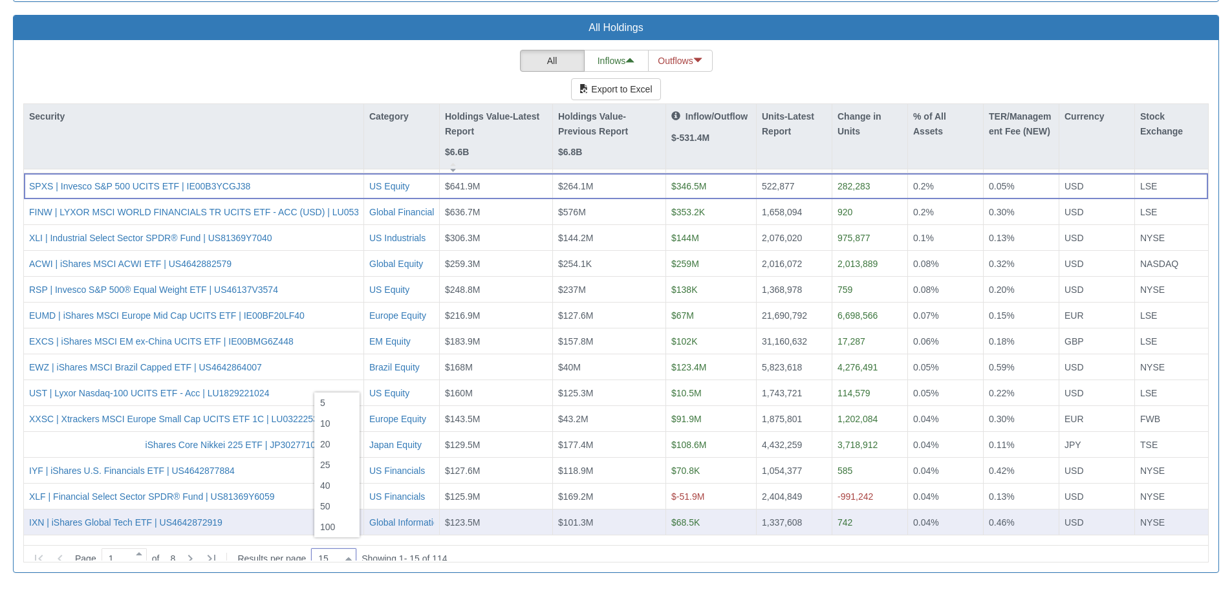
type input "100"
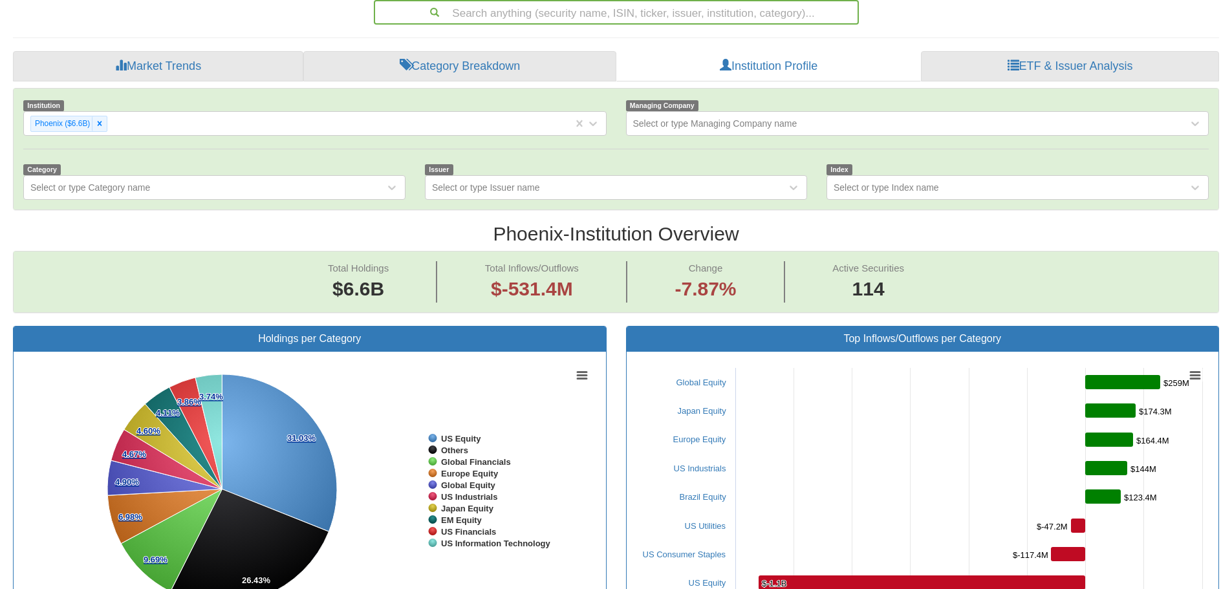
scroll to position [102, 0]
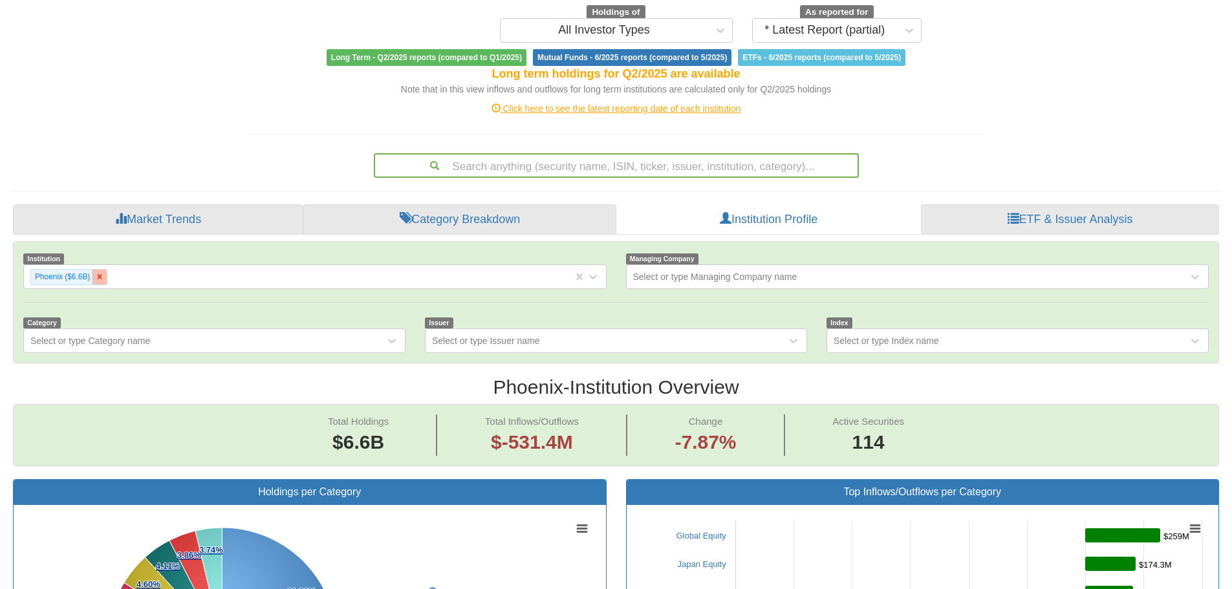
click at [104, 276] on icon at bounding box center [99, 276] width 9 height 9
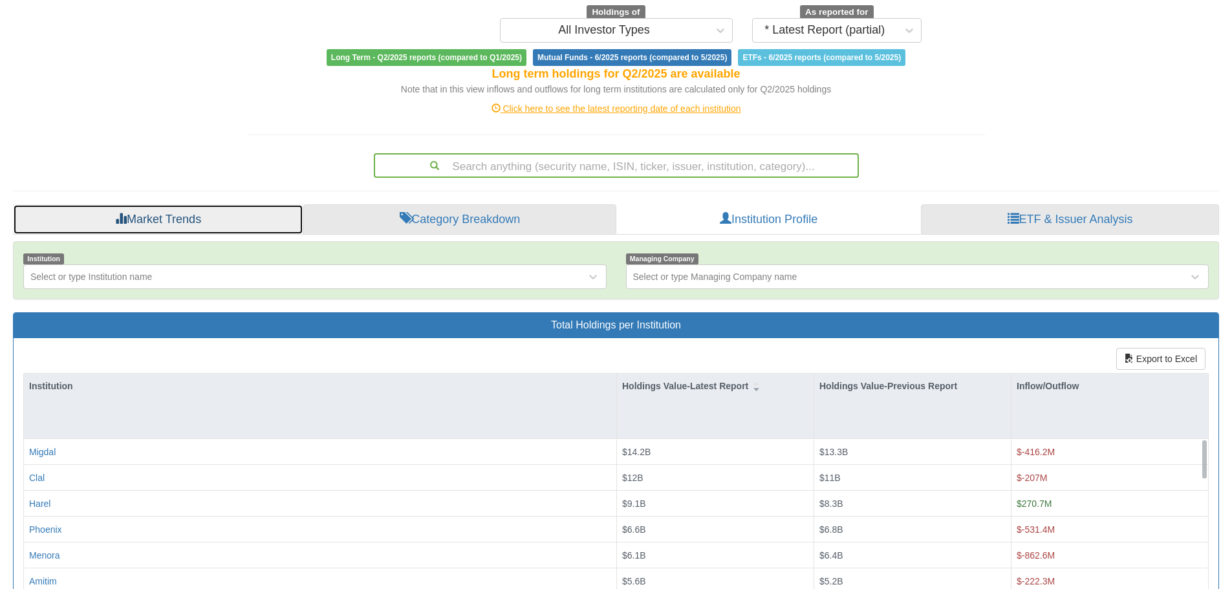
click at [211, 218] on link "Market Trends" at bounding box center [158, 219] width 290 height 31
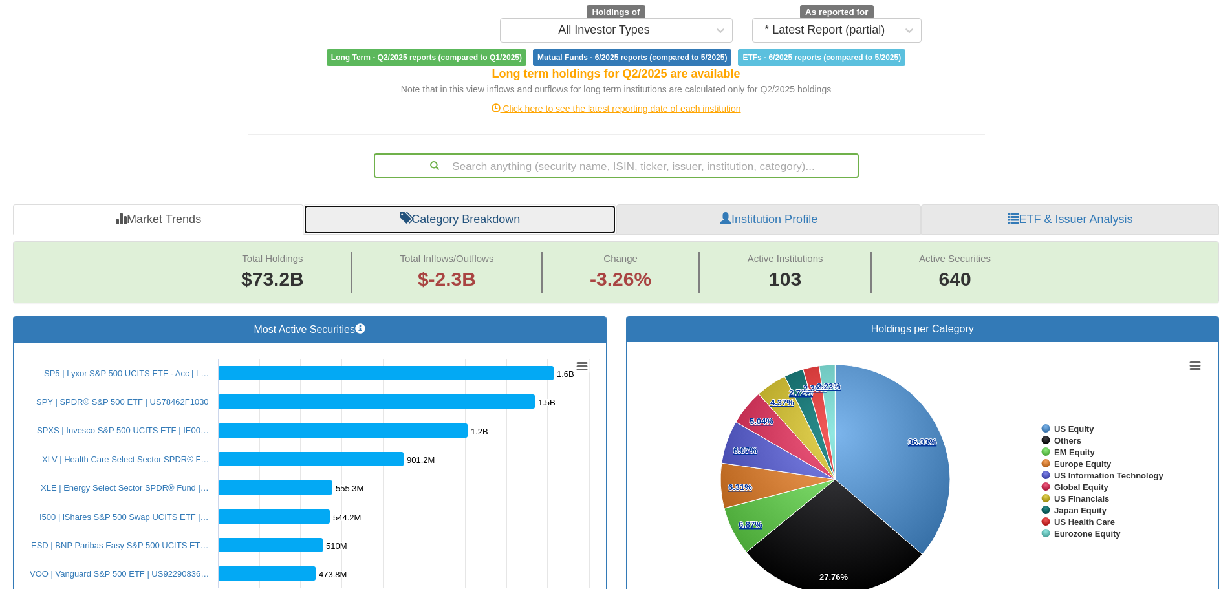
click at [505, 225] on link "Category Breakdown" at bounding box center [459, 219] width 313 height 31
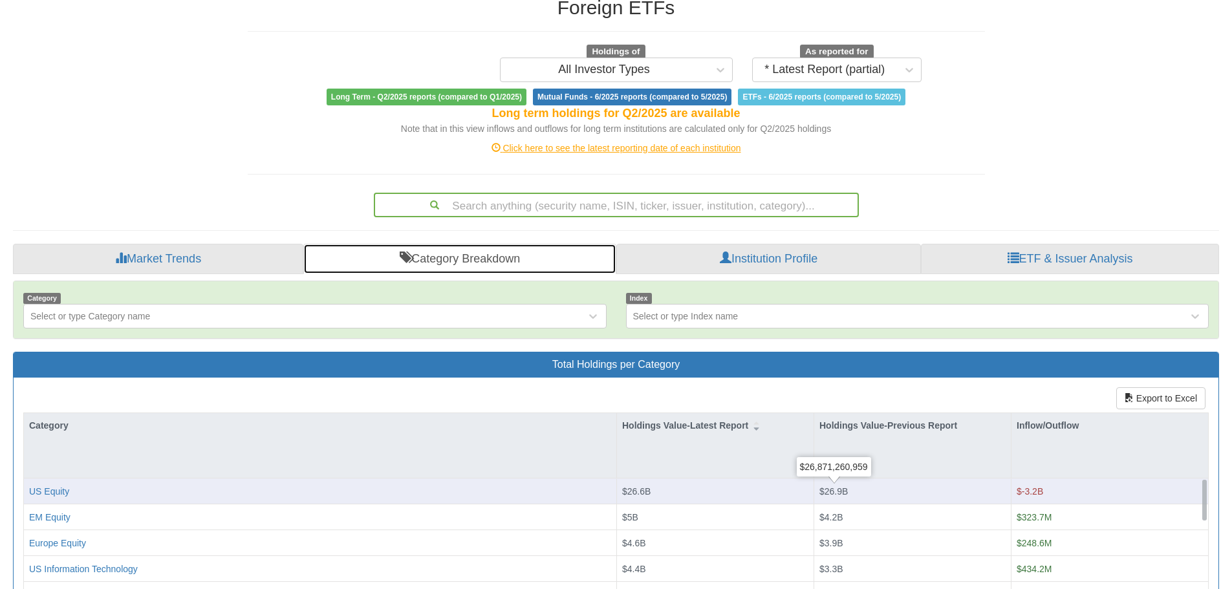
scroll to position [42, 0]
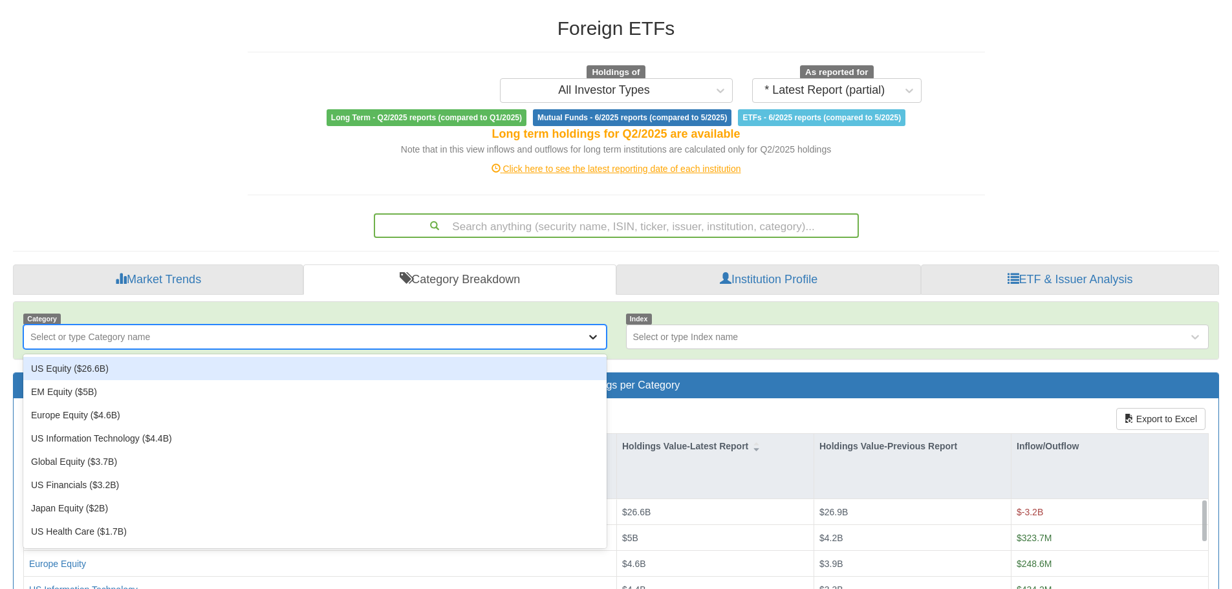
click at [595, 342] on icon at bounding box center [593, 337] width 13 height 13
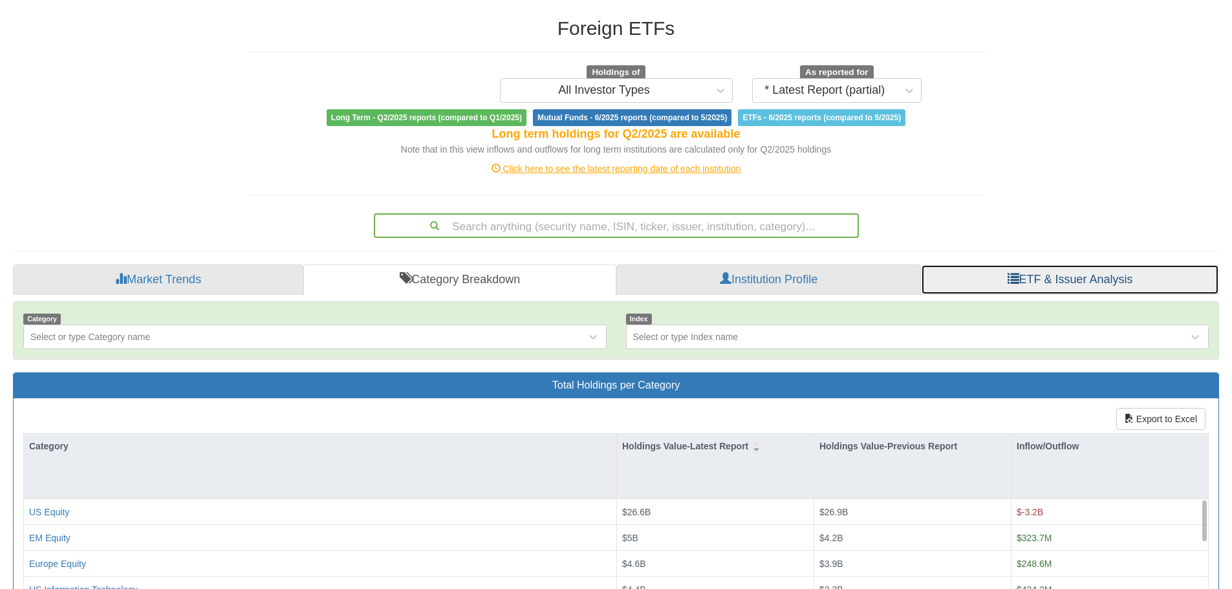
click at [1022, 276] on link "ETF & Issuer Analysis" at bounding box center [1070, 280] width 298 height 31
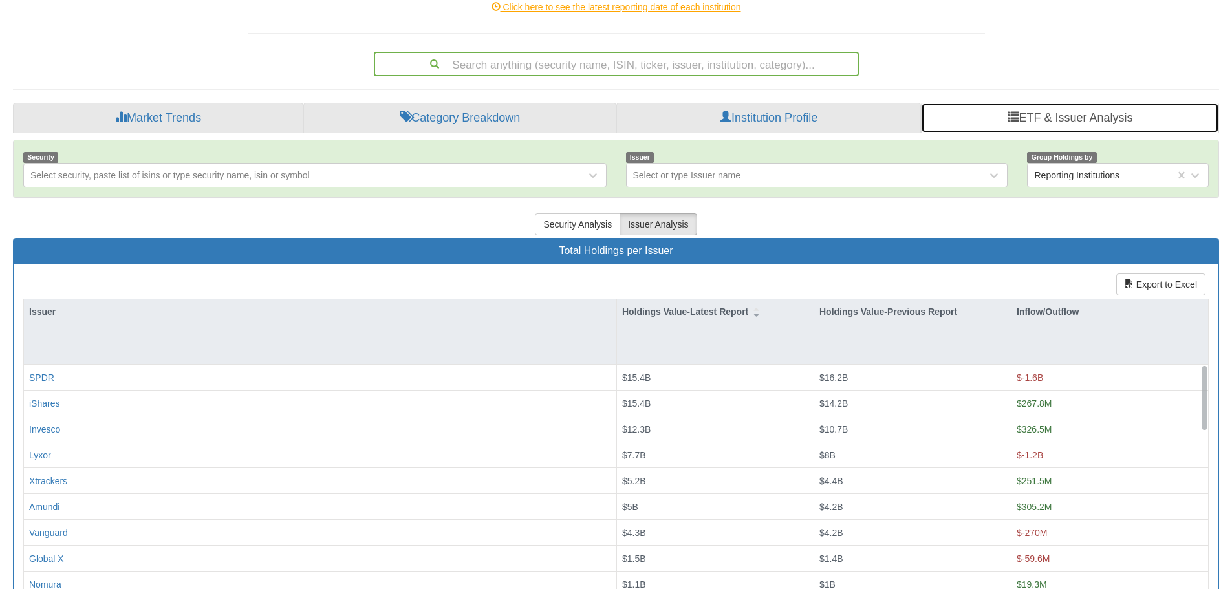
scroll to position [194, 0]
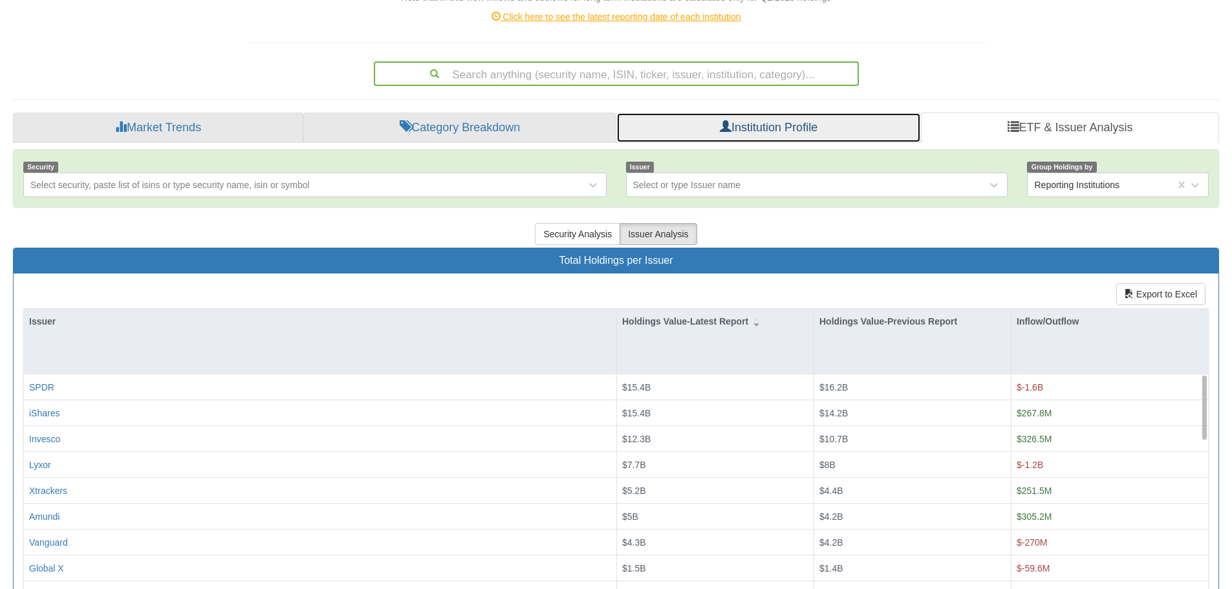
click at [802, 131] on link "Institution Profile" at bounding box center [769, 128] width 305 height 31
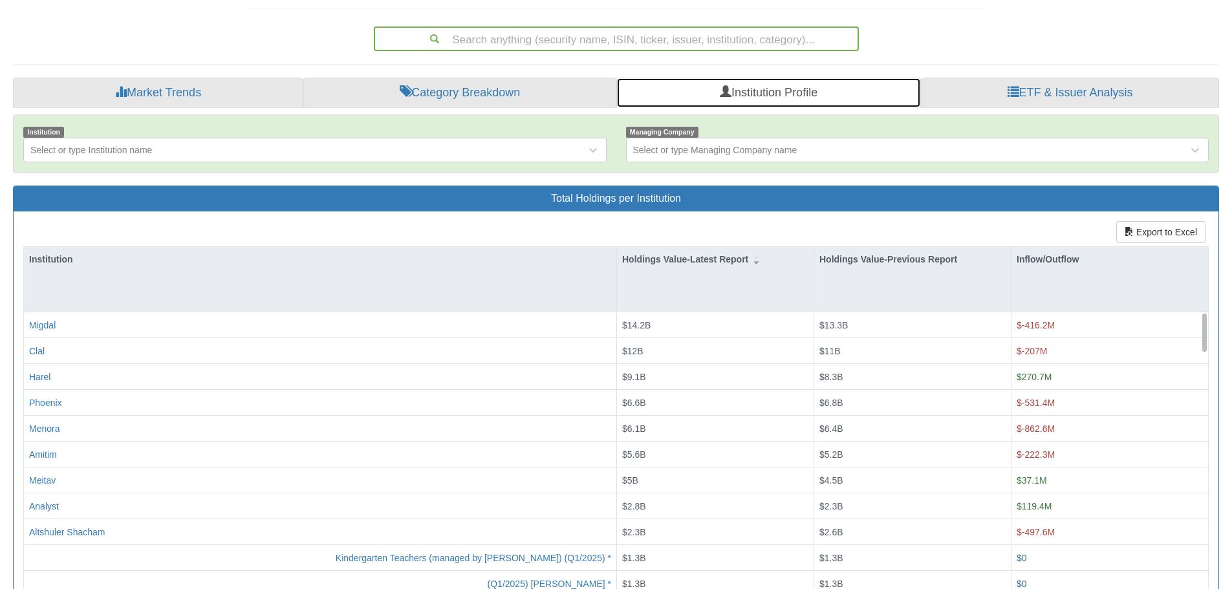
scroll to position [259, 0]
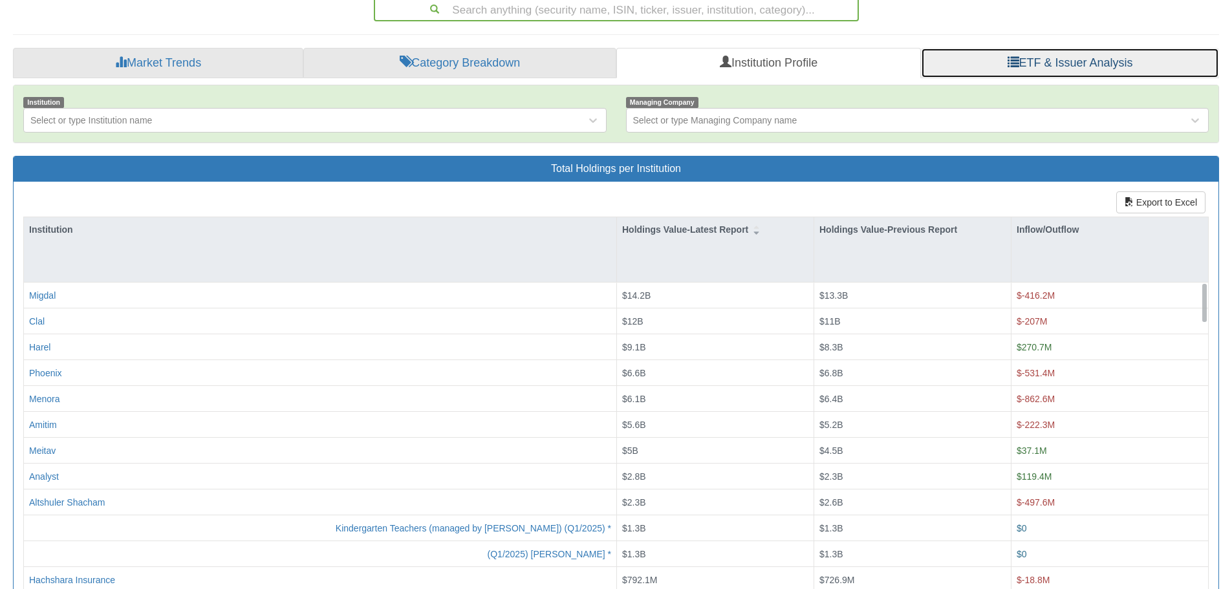
click at [1104, 65] on link "ETF & Issuer Analysis" at bounding box center [1070, 63] width 298 height 31
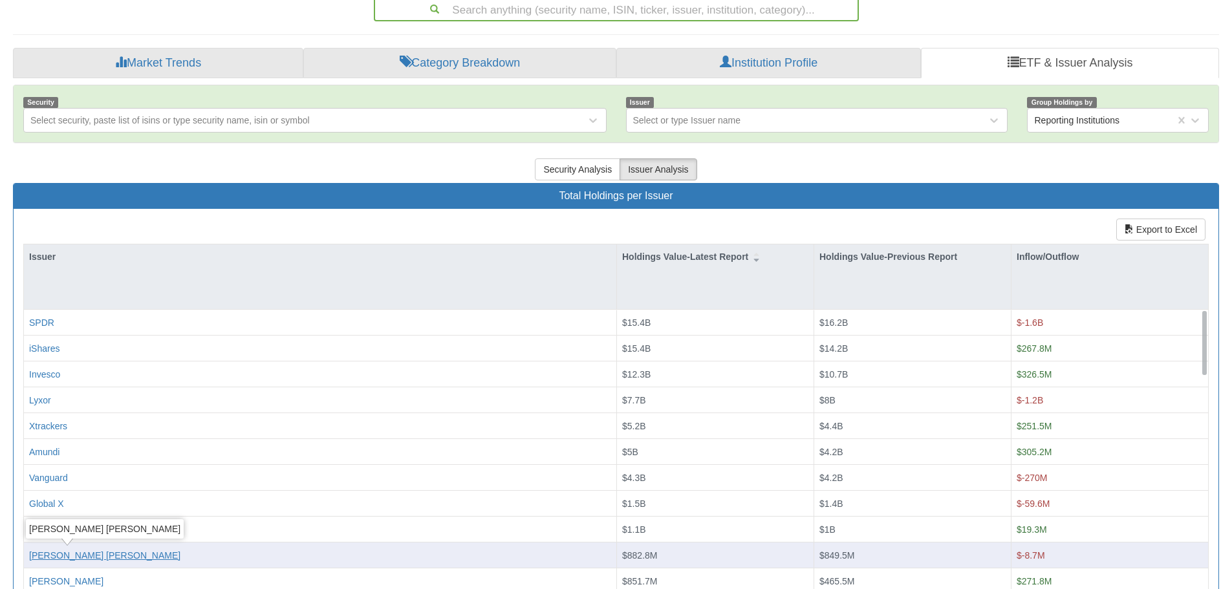
click at [54, 554] on div "[PERSON_NAME] [PERSON_NAME]" at bounding box center [104, 555] width 151 height 13
